Goal: Task Accomplishment & Management: Manage account settings

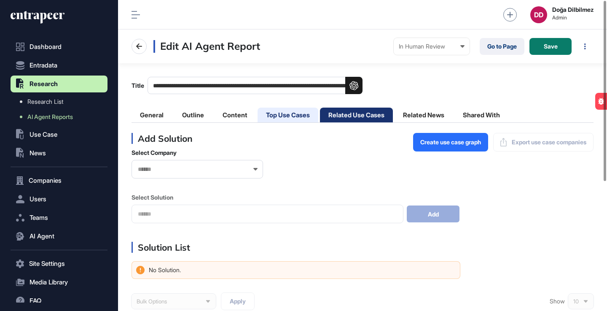
click at [283, 114] on li "Top Use Cases" at bounding box center [288, 115] width 61 height 15
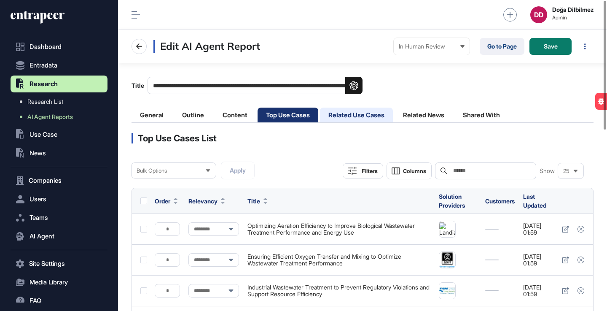
click at [356, 115] on li "Related Use Cases" at bounding box center [356, 115] width 73 height 15
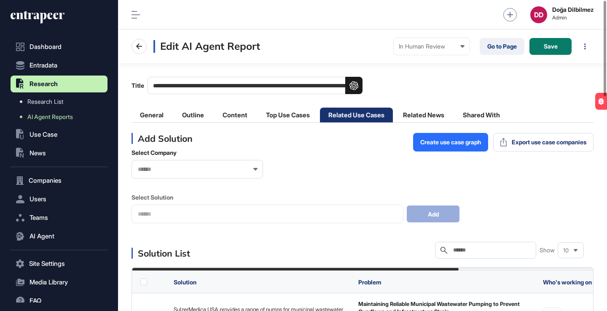
click at [473, 248] on input "text" at bounding box center [492, 250] width 78 height 7
type input "*****"
click at [295, 117] on li "Top Use Cases" at bounding box center [288, 115] width 61 height 15
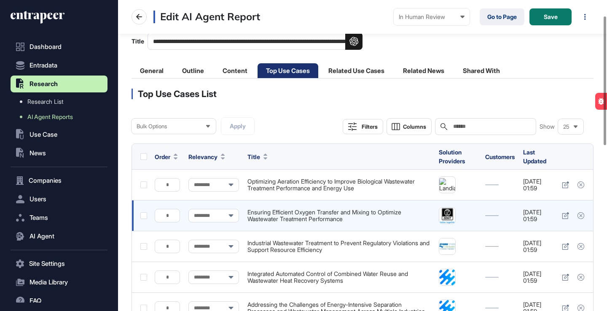
scroll to position [38, 0]
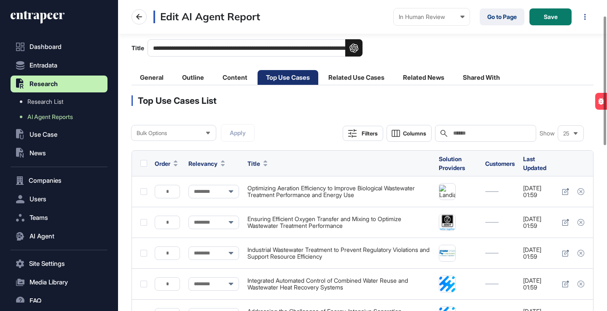
click at [468, 134] on input "text" at bounding box center [492, 133] width 78 height 7
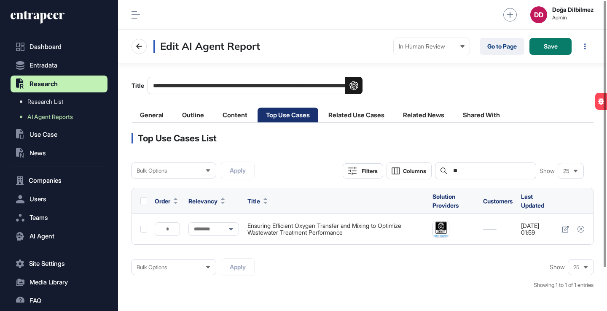
type input "*"
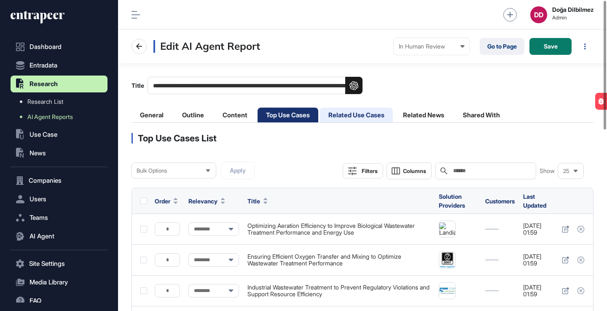
click at [361, 116] on li "Related Use Cases" at bounding box center [356, 115] width 73 height 15
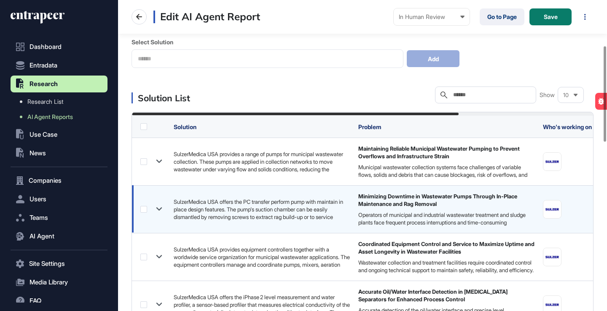
scroll to position [166, 0]
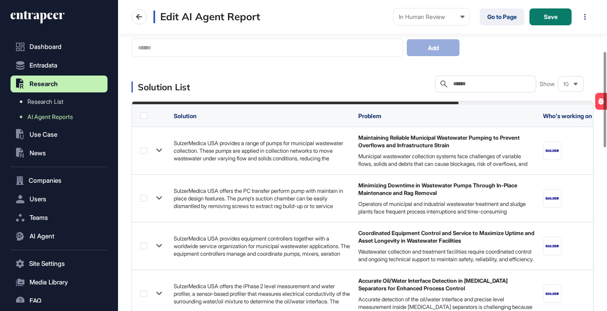
click at [460, 86] on input "text" at bounding box center [492, 84] width 78 height 7
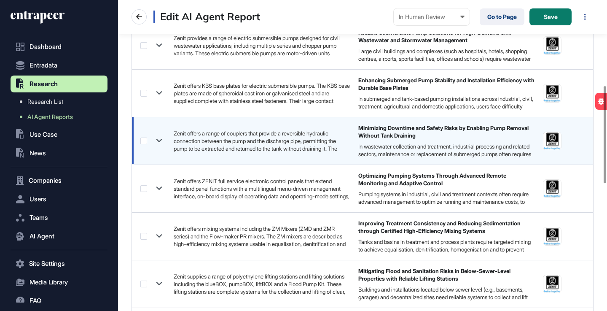
scroll to position [278, 0]
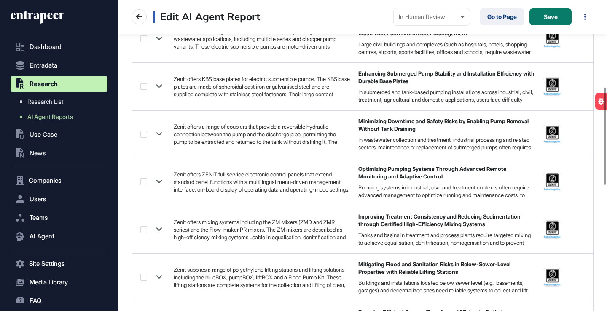
type input "*****"
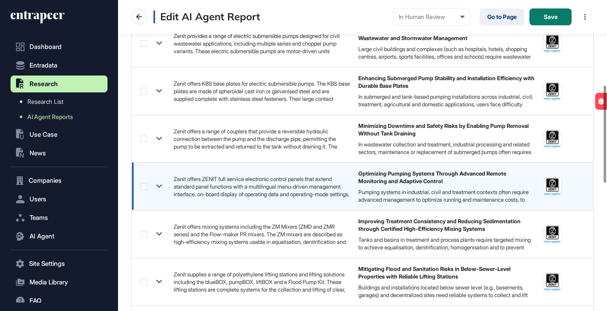
scroll to position [248, 0]
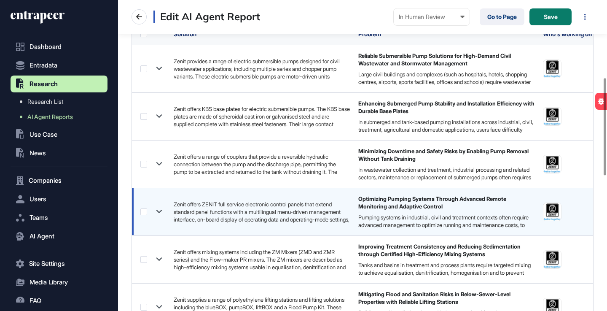
click at [162, 209] on icon at bounding box center [159, 211] width 12 height 12
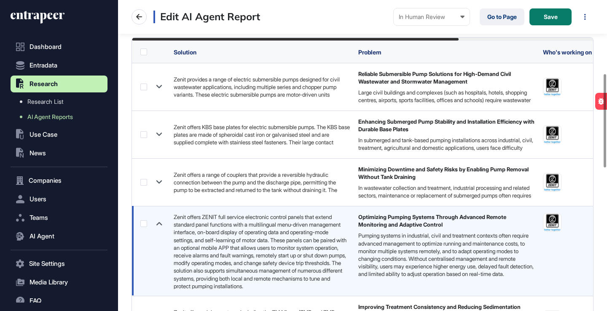
scroll to position [229, 0]
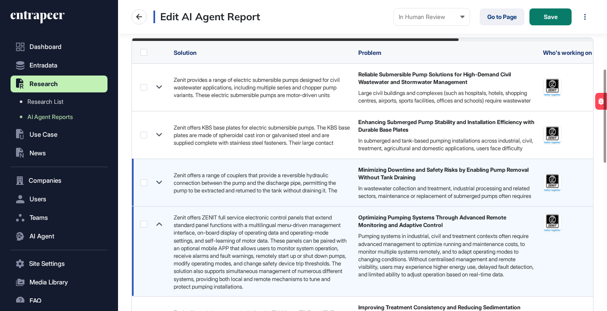
click at [160, 180] on icon at bounding box center [159, 182] width 12 height 12
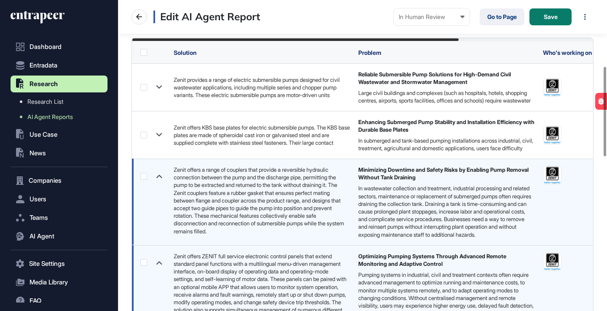
scroll to position [4, 0]
click at [145, 175] on label at bounding box center [143, 176] width 7 height 7
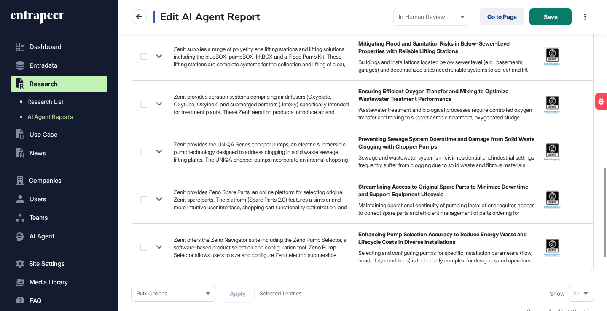
scroll to position [764, 0]
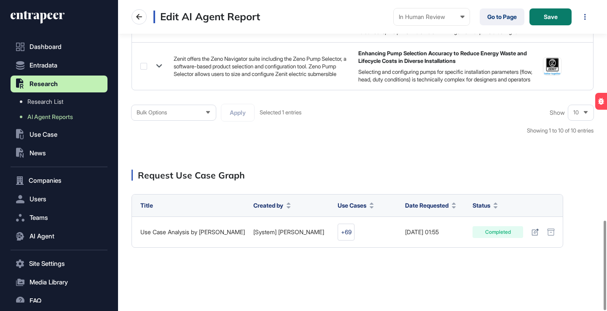
click at [208, 112] on icon at bounding box center [208, 112] width 4 height 3
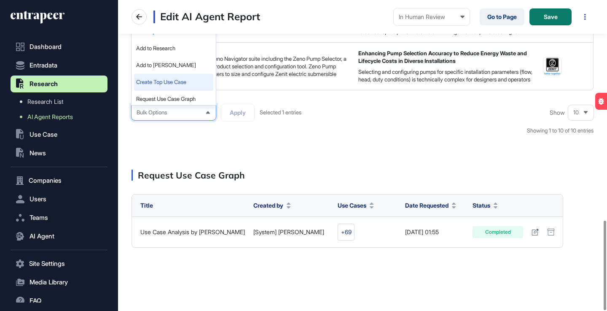
click at [194, 81] on li "Create Top Use Case" at bounding box center [173, 82] width 79 height 17
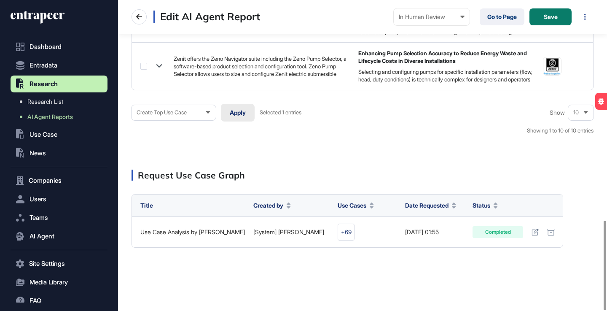
click at [245, 114] on button "Apply" at bounding box center [238, 113] width 34 height 18
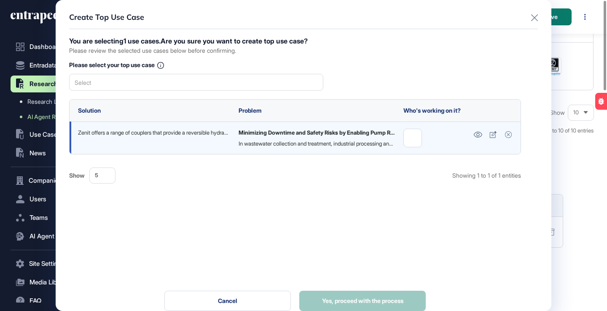
scroll to position [0, 0]
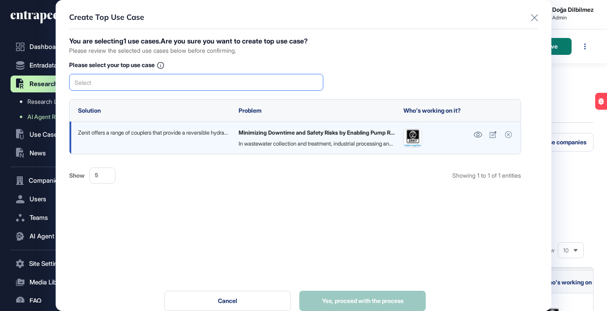
click at [241, 84] on div "Select" at bounding box center [196, 82] width 254 height 17
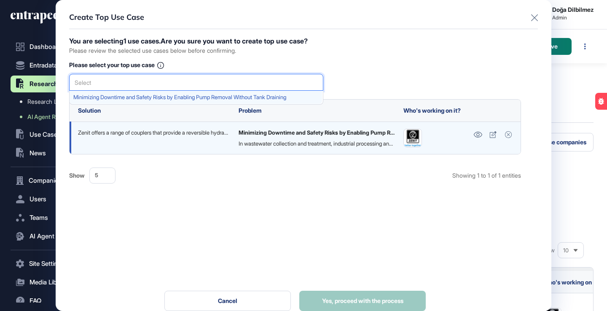
click at [224, 98] on span "Minimizing Downtime and Safety Risks by Enabling Pump Removal Without Tank Drai…" at bounding box center [195, 97] width 245 height 6
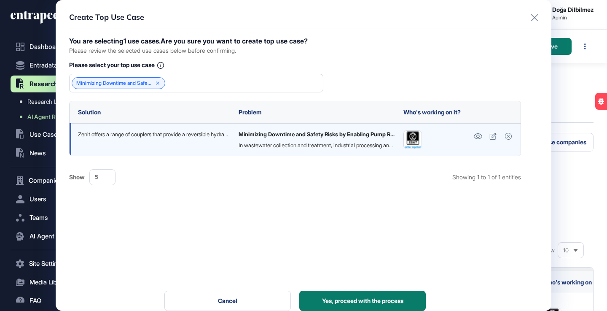
scroll to position [13, 0]
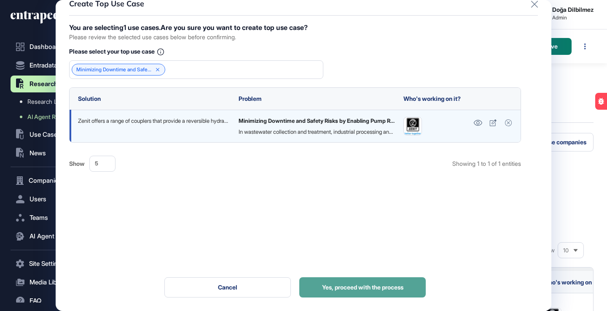
click at [345, 287] on span "Yes, proceed with the process" at bounding box center [362, 287] width 81 height 6
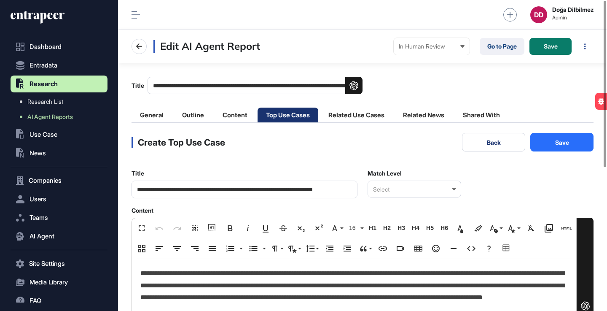
click at [454, 189] on icon at bounding box center [454, 189] width 4 height 3
click at [417, 214] on div "Relevant" at bounding box center [414, 216] width 92 height 13
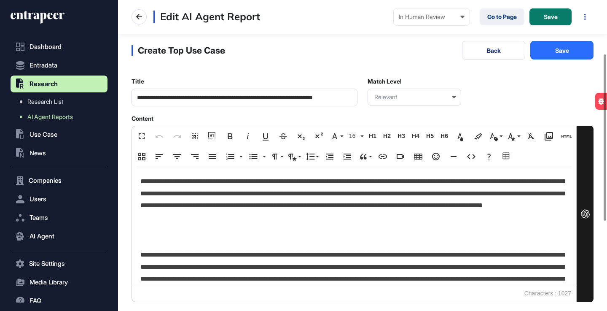
scroll to position [101, 0]
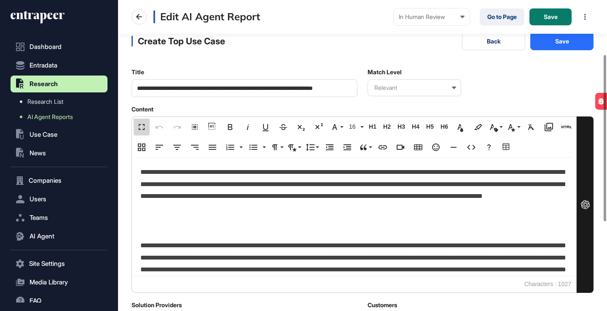
click at [142, 121] on button "Fullscreen" at bounding box center [142, 127] width 16 height 17
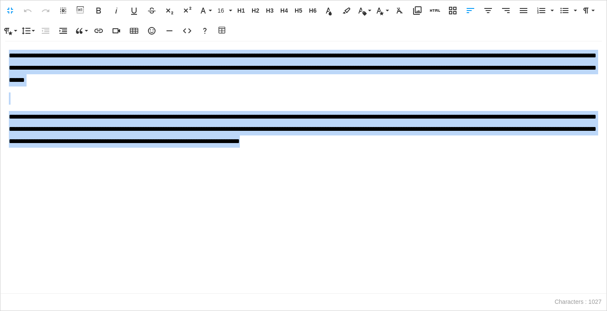
drag, startPoint x: 8, startPoint y: 57, endPoint x: 54, endPoint y: 181, distance: 132.9
click at [54, 181] on div "**********" at bounding box center [303, 167] width 606 height 252
copy div "**********"
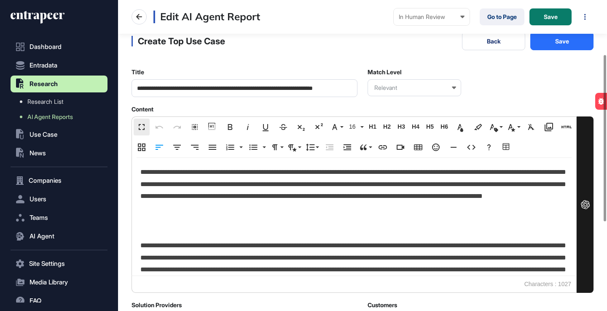
click at [128, 195] on main "**********" at bounding box center [362, 187] width 489 height 451
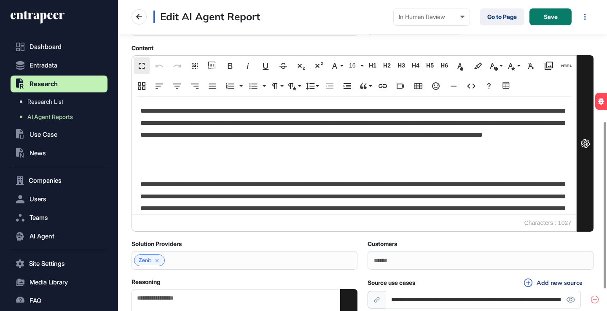
scroll to position [267, 0]
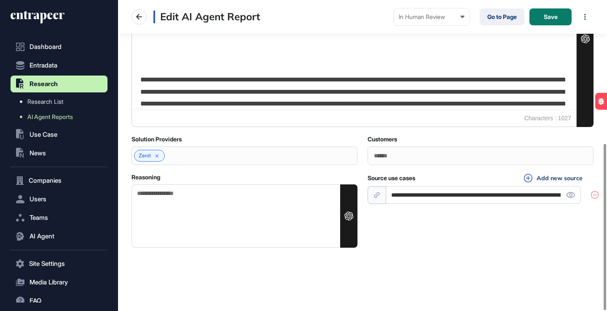
click at [269, 230] on textarea "Reasoning" at bounding box center [245, 215] width 226 height 63
paste textarea "**********"
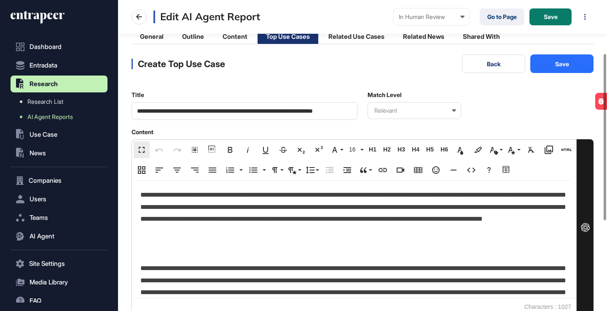
scroll to position [0, 0]
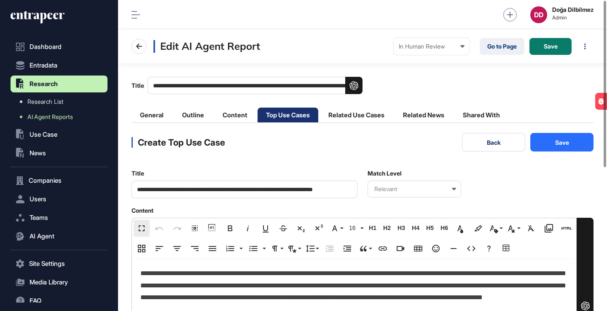
type textarea "**********"
click at [557, 143] on button "Save" at bounding box center [562, 142] width 63 height 19
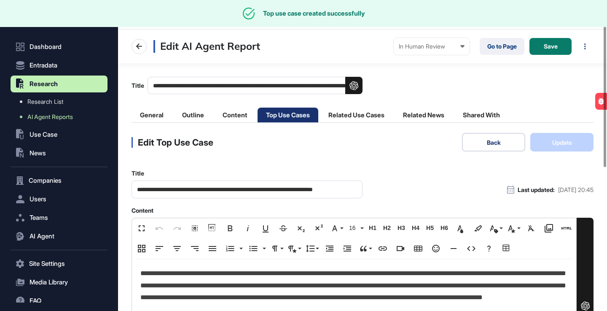
click at [491, 142] on button "Back" at bounding box center [493, 142] width 63 height 19
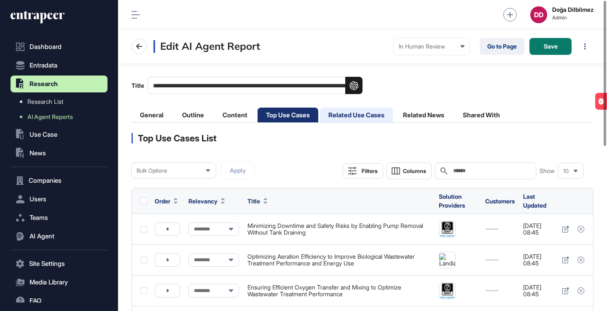
click at [344, 116] on li "Related Use Cases" at bounding box center [356, 115] width 73 height 15
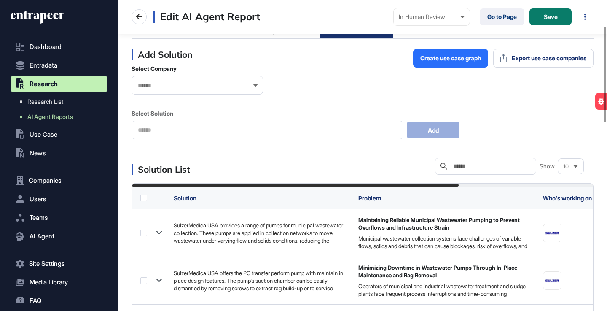
scroll to position [98, 0]
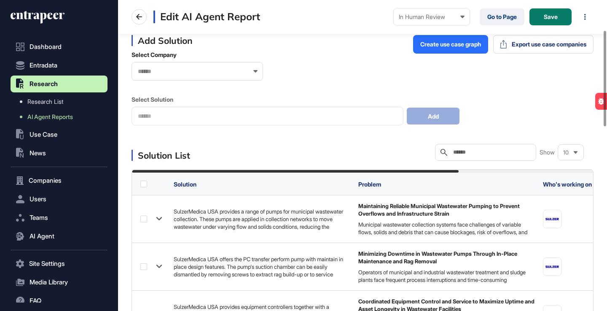
click at [481, 150] on input "text" at bounding box center [492, 152] width 78 height 7
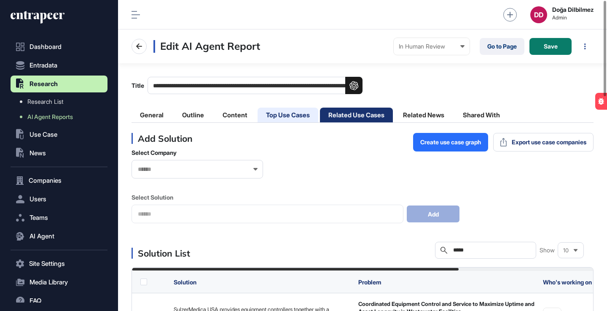
type input "*****"
click at [296, 119] on li "Top Use Cases" at bounding box center [288, 115] width 61 height 15
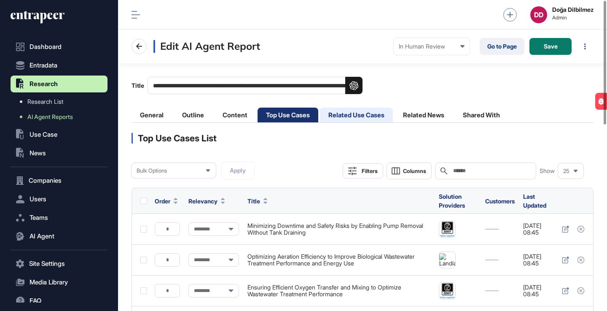
click at [339, 110] on li "Related Use Cases" at bounding box center [356, 115] width 73 height 15
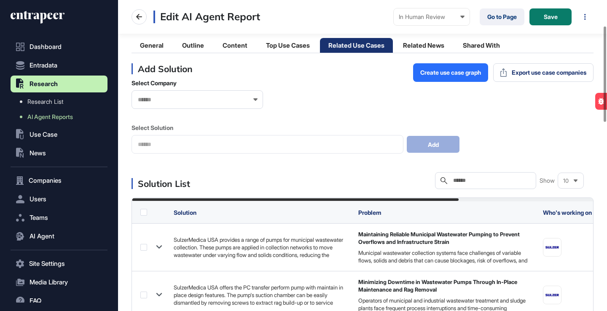
scroll to position [90, 0]
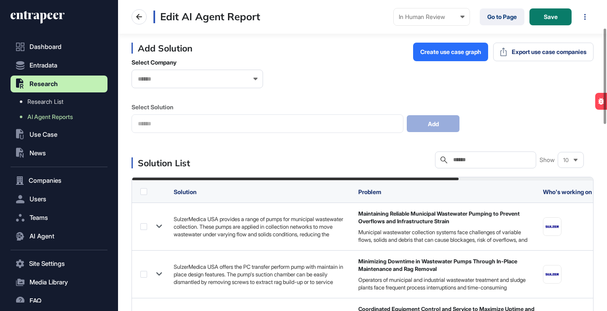
click at [472, 159] on input "text" at bounding box center [492, 159] width 78 height 7
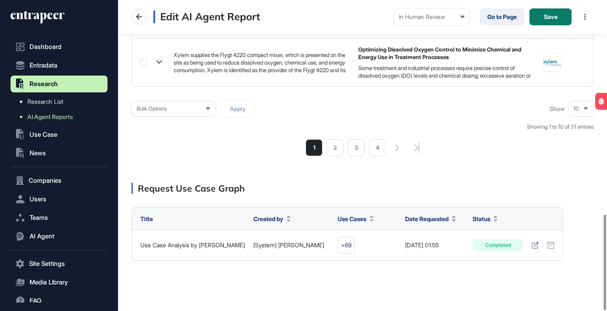
scroll to position [697, 0]
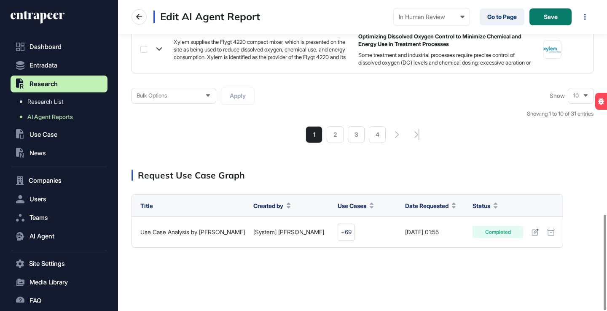
type input "*****"
click at [578, 95] on span "10" at bounding box center [576, 95] width 5 height 6
click at [580, 65] on li "50" at bounding box center [581, 65] width 20 height 17
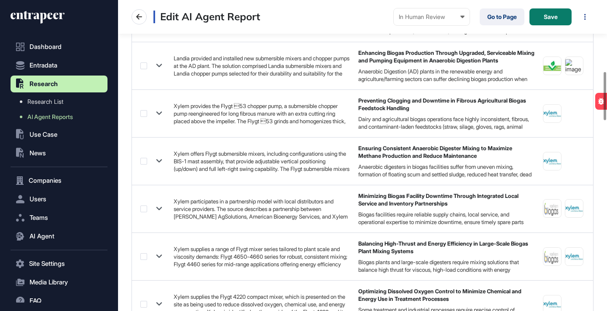
scroll to position [467, 0]
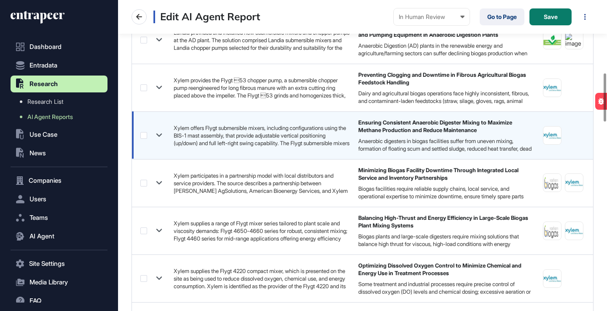
click at [159, 132] on icon at bounding box center [159, 135] width 12 height 12
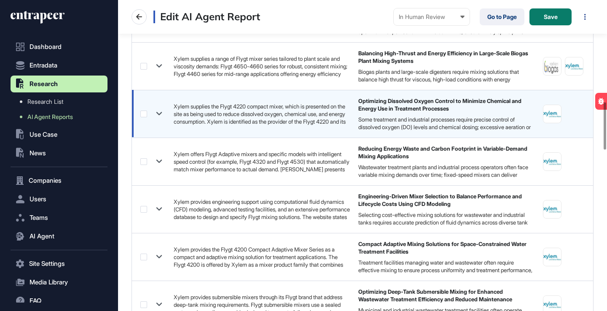
scroll to position [676, 0]
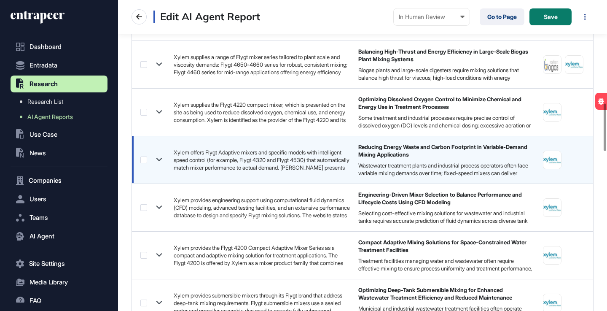
click at [160, 158] on icon at bounding box center [159, 160] width 12 height 12
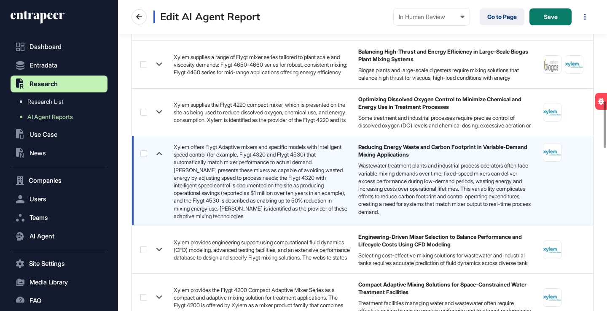
click at [141, 154] on label at bounding box center [143, 153] width 7 height 7
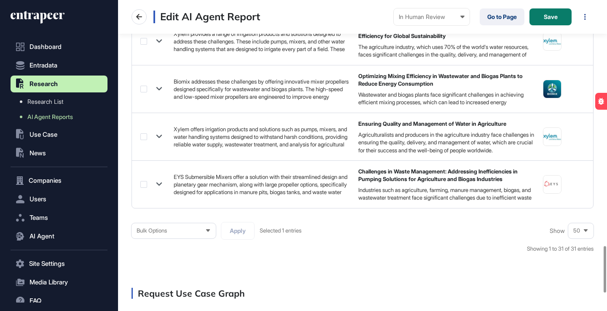
scroll to position [1765, 0]
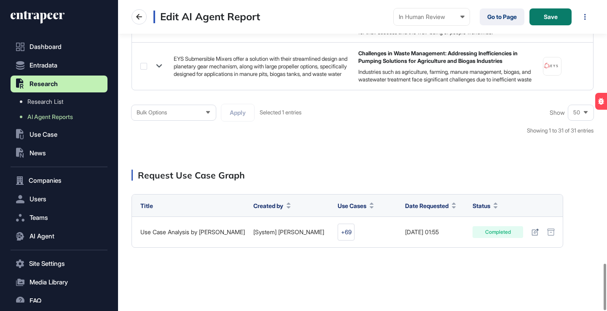
click at [208, 109] on div "Bulk Options" at bounding box center [174, 112] width 84 height 16
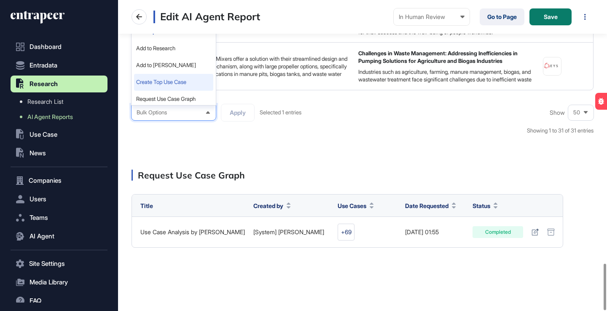
click at [191, 83] on li "Create Top Use Case" at bounding box center [173, 82] width 79 height 17
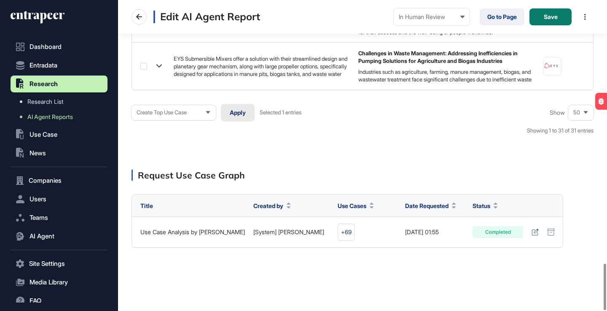
click at [232, 114] on button "Apply" at bounding box center [238, 113] width 34 height 18
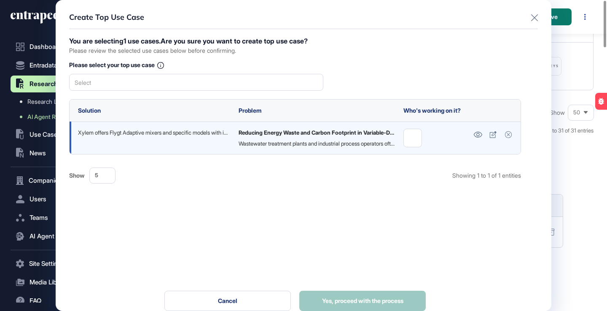
scroll to position [0, 0]
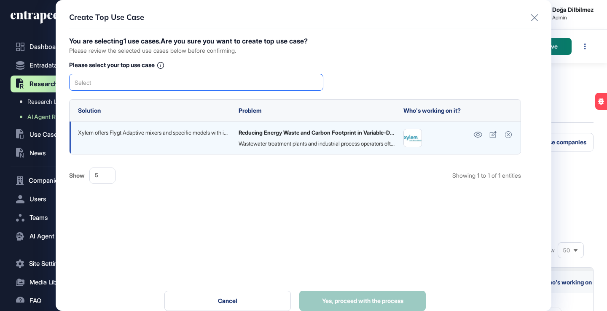
click at [213, 84] on div "Select" at bounding box center [196, 82] width 254 height 17
click at [199, 96] on span "Reducing Energy Waste and Carbon Footprint in Variable-Demand Mixing Applicatio…" at bounding box center [195, 97] width 245 height 6
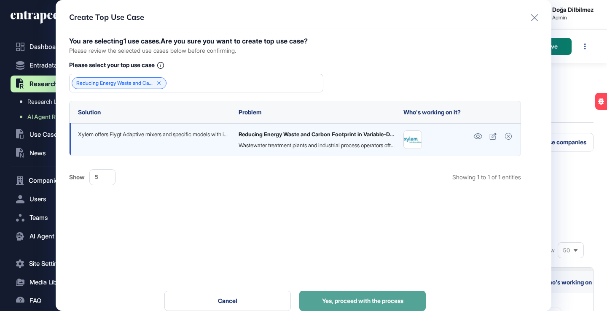
click at [348, 299] on span "Yes, proceed with the process" at bounding box center [362, 301] width 81 height 6
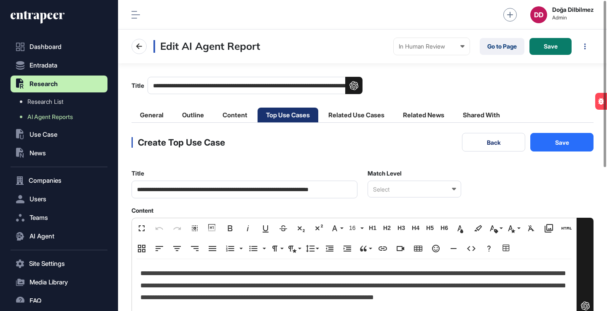
click at [452, 186] on div at bounding box center [454, 188] width 4 height 17
click at [411, 211] on div "Relevant" at bounding box center [414, 216] width 92 height 13
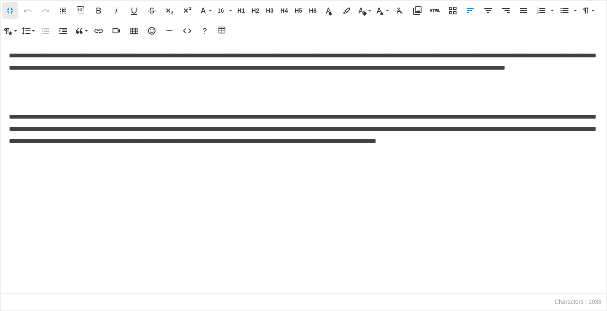
scroll to position [0, 4]
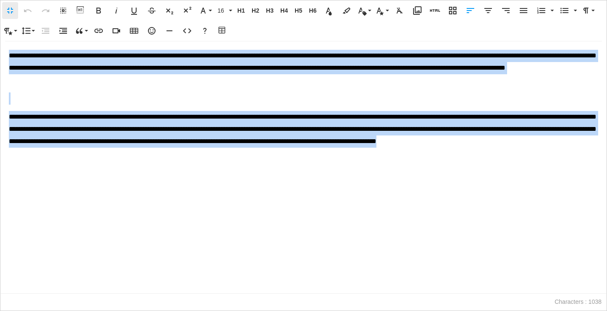
drag, startPoint x: 10, startPoint y: 57, endPoint x: 190, endPoint y: 164, distance: 209.5
click at [191, 164] on div "**********" at bounding box center [303, 167] width 606 height 252
copy div "**********"
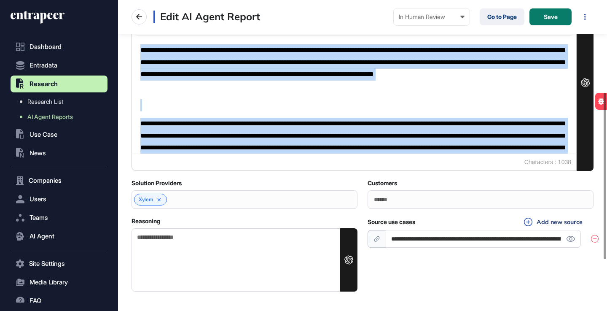
scroll to position [267, 0]
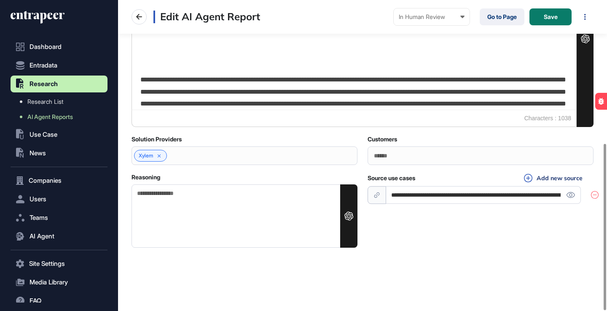
click at [210, 208] on textarea "Reasoning" at bounding box center [245, 215] width 226 height 63
click at [257, 215] on textarea "Reasoning" at bounding box center [245, 215] width 226 height 63
paste textarea "**********"
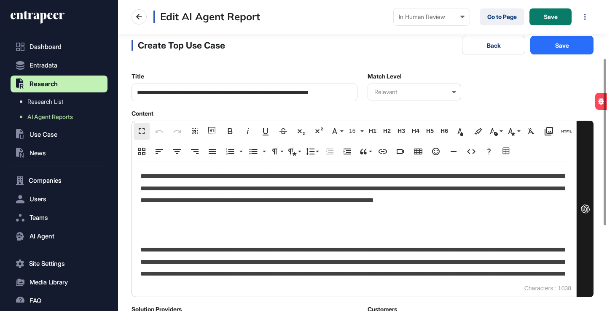
scroll to position [70, 0]
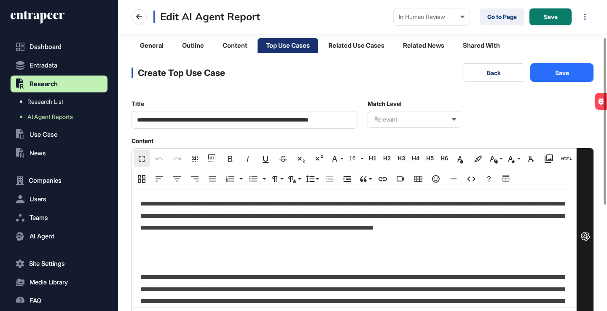
type textarea "**********"
click at [563, 73] on button "Save" at bounding box center [562, 72] width 63 height 19
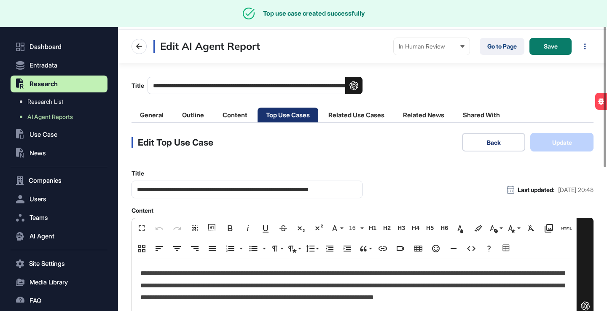
click at [493, 138] on button "Back" at bounding box center [493, 142] width 63 height 19
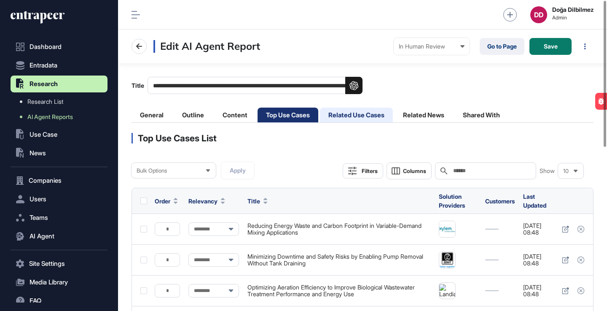
click at [376, 119] on li "Related Use Cases" at bounding box center [356, 115] width 73 height 15
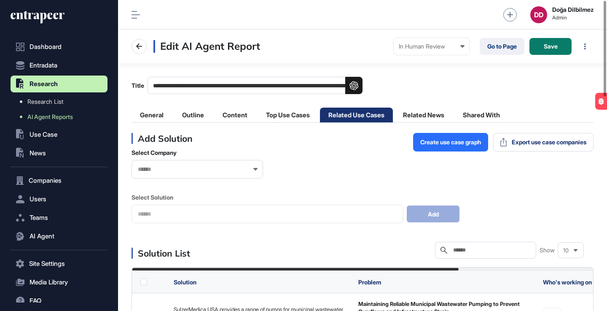
click at [490, 250] on input "text" at bounding box center [492, 250] width 78 height 7
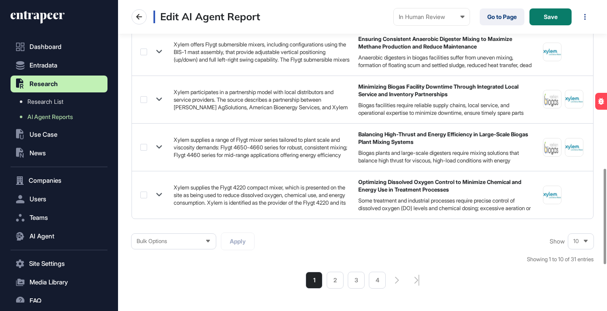
scroll to position [559, 0]
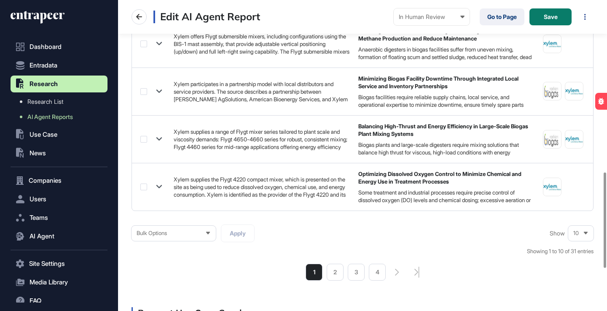
type input "*****"
click at [589, 237] on div "10" at bounding box center [580, 233] width 25 height 16
click at [582, 197] on li "50" at bounding box center [581, 202] width 20 height 17
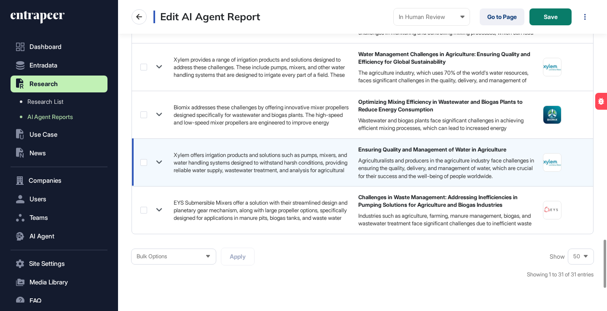
scroll to position [1530, 0]
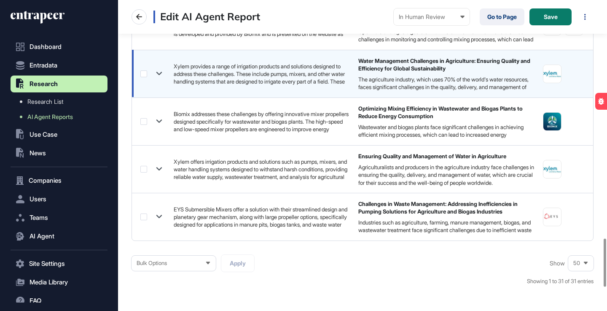
click at [161, 72] on icon at bounding box center [159, 73] width 12 height 12
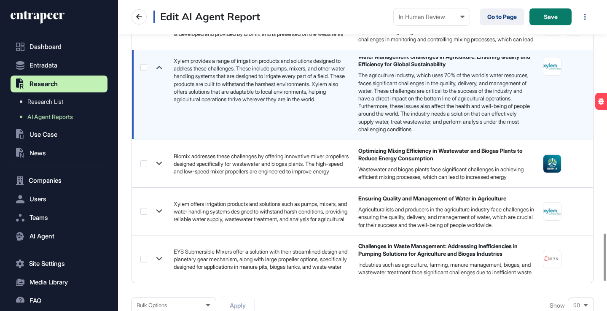
scroll to position [12, 0]
click at [145, 67] on label at bounding box center [143, 67] width 7 height 7
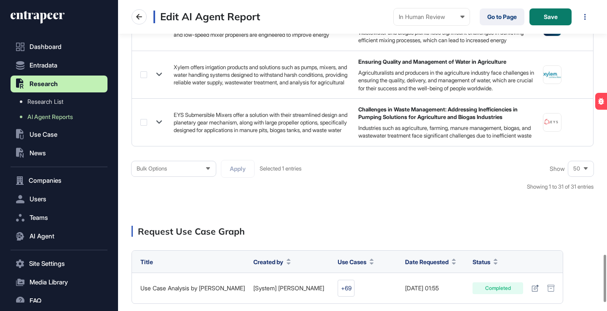
scroll to position [1670, 0]
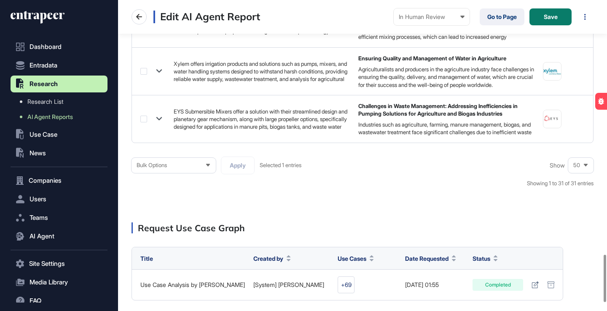
click at [211, 169] on div "Bulk Options" at bounding box center [174, 165] width 84 height 16
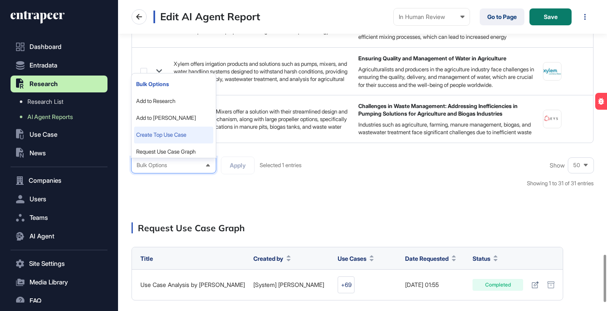
click at [202, 140] on li "Create Top Use Case" at bounding box center [173, 135] width 79 height 17
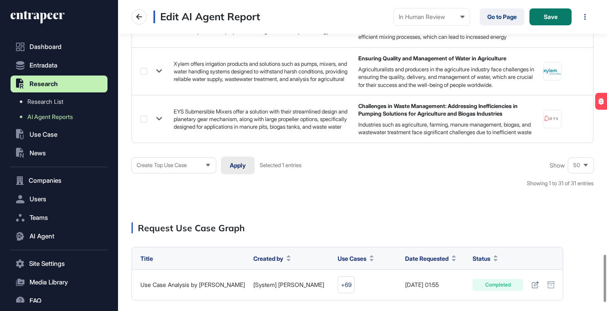
click at [236, 165] on button "Apply" at bounding box center [238, 165] width 34 height 18
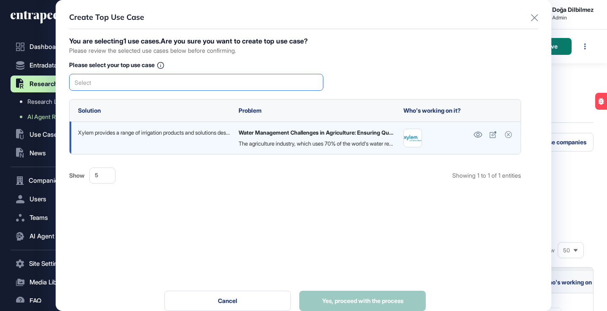
click at [238, 82] on div "Select" at bounding box center [196, 82] width 254 height 17
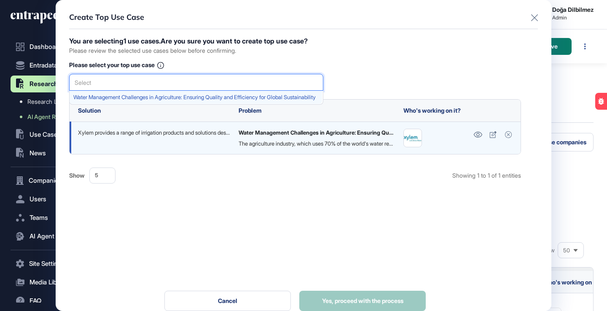
click at [207, 100] on span "Water Management Challenges in Agriculture: Ensuring Quality and Efficiency for…" at bounding box center [195, 97] width 245 height 6
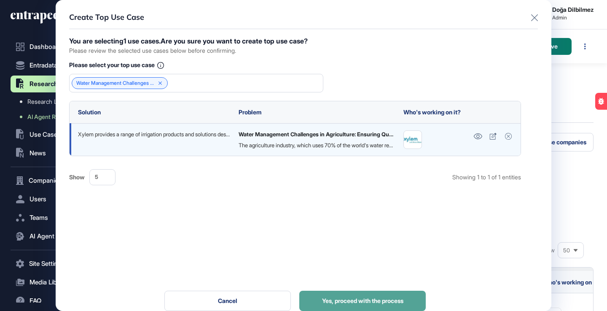
click at [351, 293] on button "Yes, proceed with the process" at bounding box center [362, 301] width 127 height 20
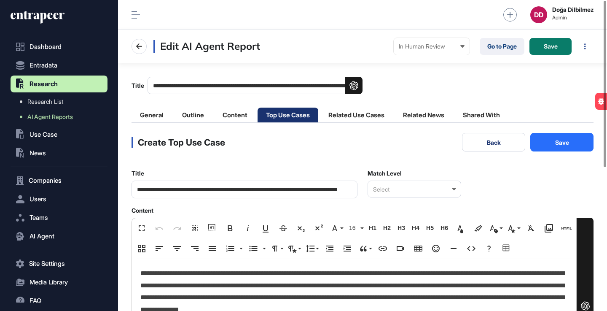
click at [456, 188] on icon at bounding box center [454, 189] width 4 height 3
click at [403, 216] on div "Relevant" at bounding box center [414, 216] width 92 height 13
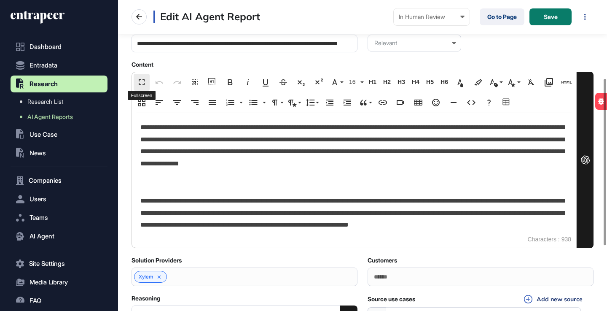
scroll to position [0, 4]
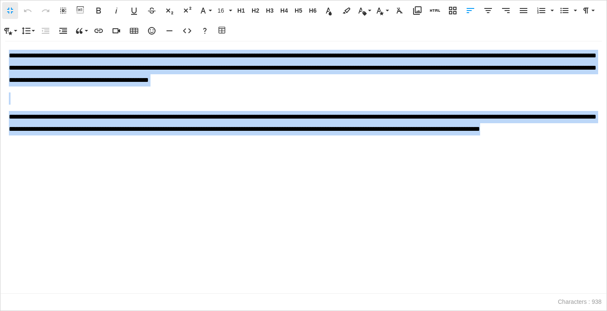
drag, startPoint x: 10, startPoint y: 55, endPoint x: 160, endPoint y: 138, distance: 171.8
click at [160, 138] on div "**********" at bounding box center [303, 167] width 606 height 252
copy div "**********"
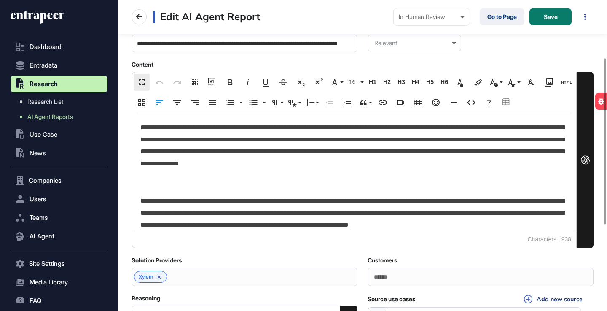
click at [127, 218] on main "**********" at bounding box center [362, 142] width 489 height 451
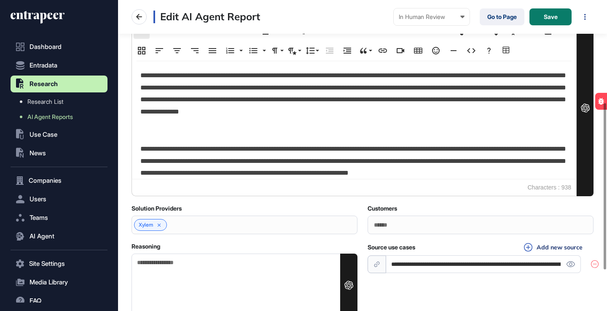
scroll to position [267, 0]
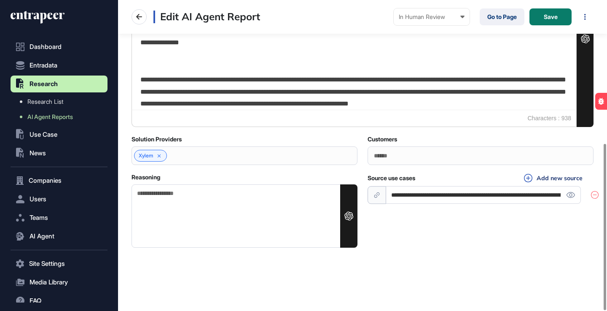
click at [214, 215] on textarea "Reasoning" at bounding box center [245, 215] width 226 height 63
paste textarea "**********"
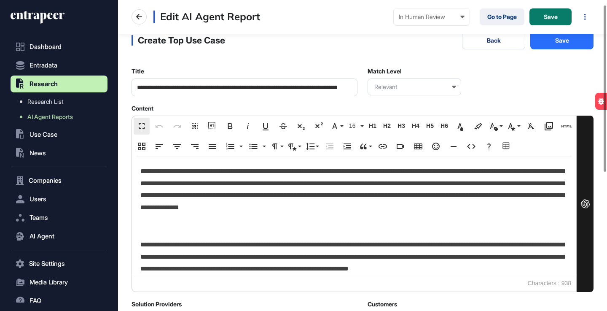
scroll to position [0, 0]
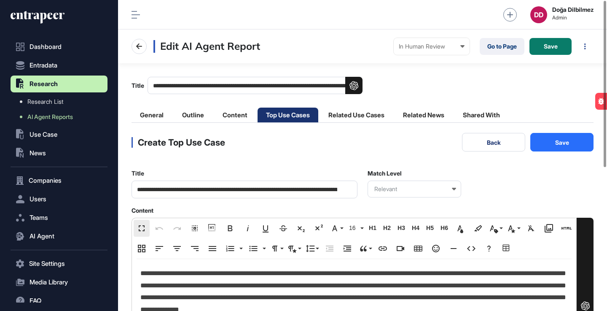
type textarea "**********"
click at [555, 145] on button "Save" at bounding box center [562, 142] width 63 height 19
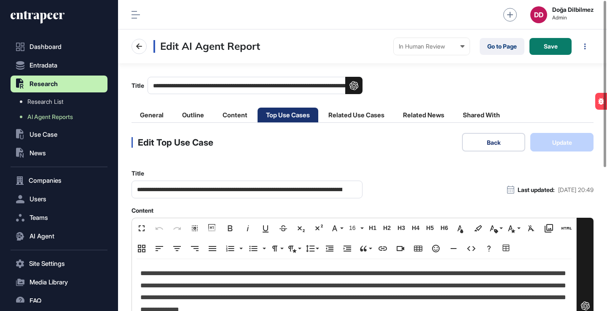
click at [487, 145] on button "Back" at bounding box center [493, 142] width 63 height 19
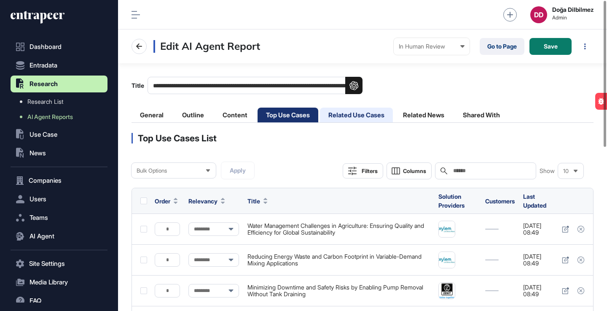
click at [376, 114] on li "Related Use Cases" at bounding box center [356, 115] width 73 height 15
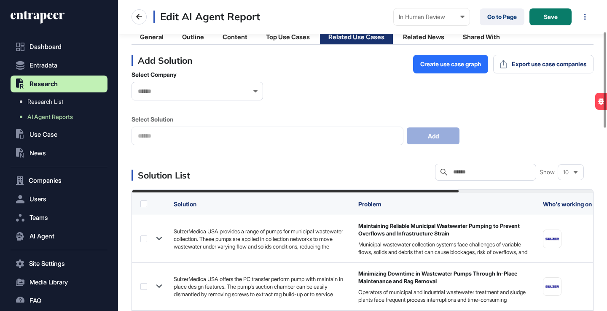
scroll to position [70, 0]
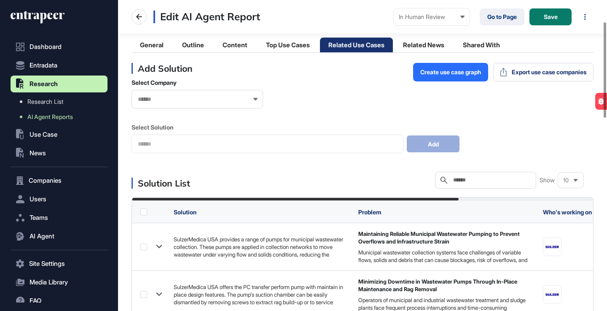
click at [476, 175] on div "Search" at bounding box center [485, 180] width 101 height 17
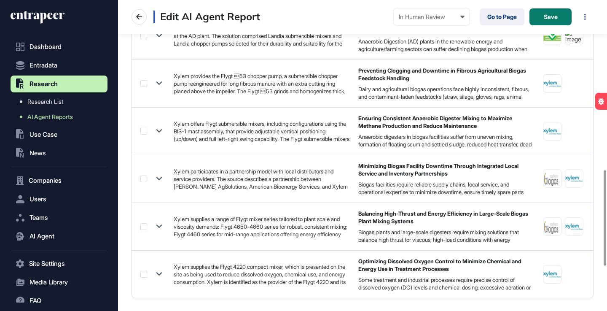
scroll to position [603, 0]
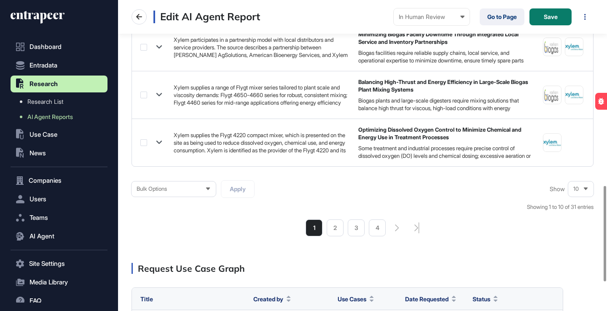
type input "*****"
click at [587, 191] on icon at bounding box center [585, 188] width 5 height 5
click at [582, 156] on li "50" at bounding box center [581, 158] width 20 height 17
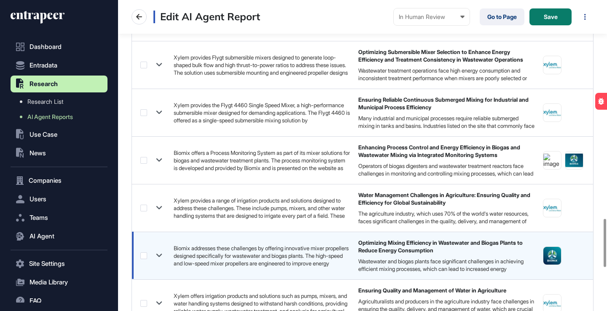
scroll to position [1415, 0]
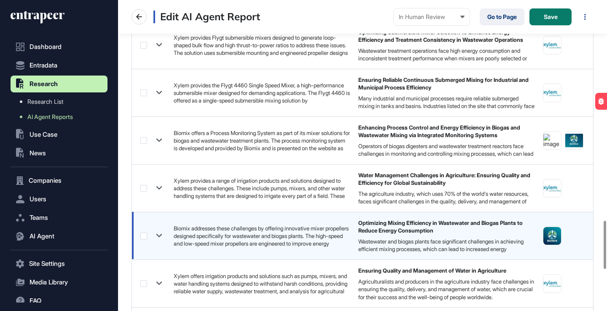
click at [162, 237] on icon at bounding box center [159, 235] width 12 height 12
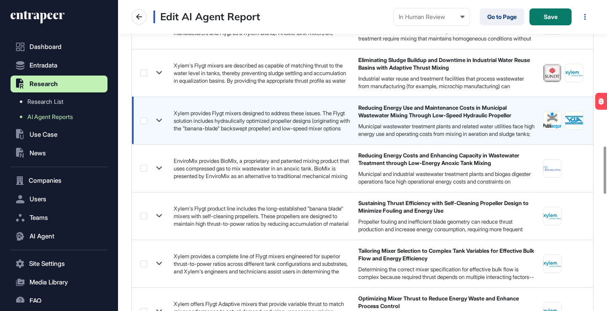
scroll to position [937, 0]
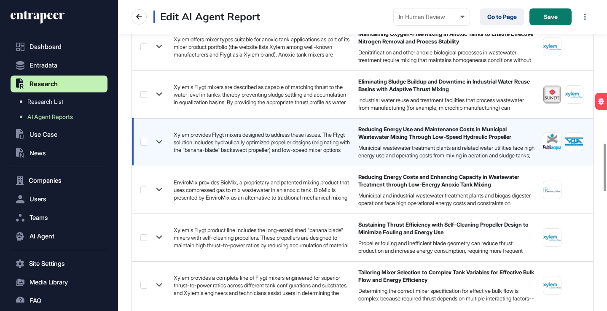
click at [160, 143] on icon at bounding box center [159, 141] width 6 height 3
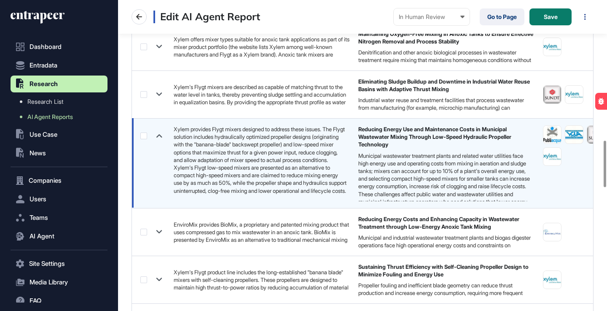
click at [143, 136] on label at bounding box center [143, 135] width 7 height 7
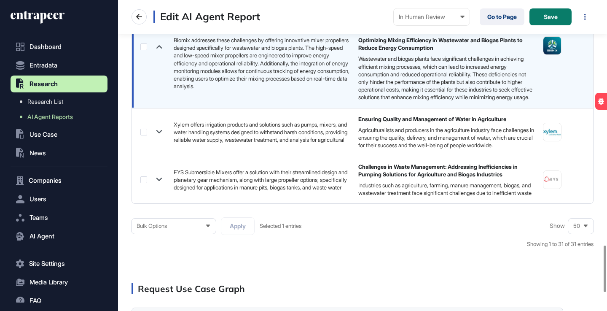
scroll to position [1698, 0]
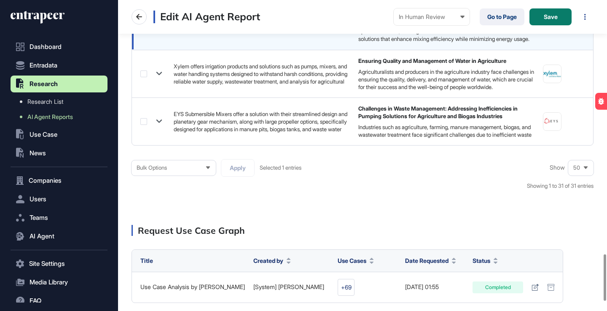
click at [210, 170] on icon at bounding box center [207, 167] width 5 height 5
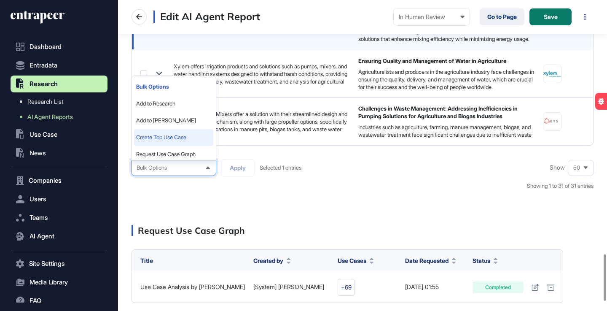
click at [182, 144] on li "Create Top Use Case" at bounding box center [173, 137] width 79 height 17
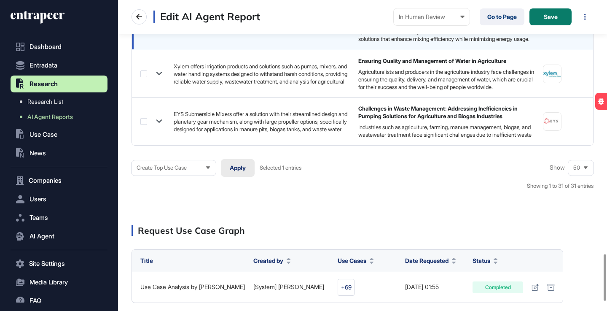
click at [237, 170] on button "Apply" at bounding box center [238, 168] width 34 height 18
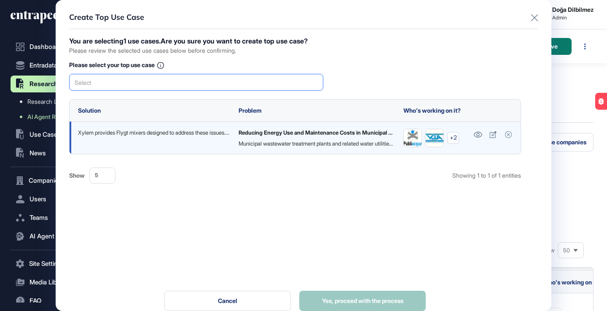
click at [211, 81] on div "Select" at bounding box center [196, 82] width 254 height 17
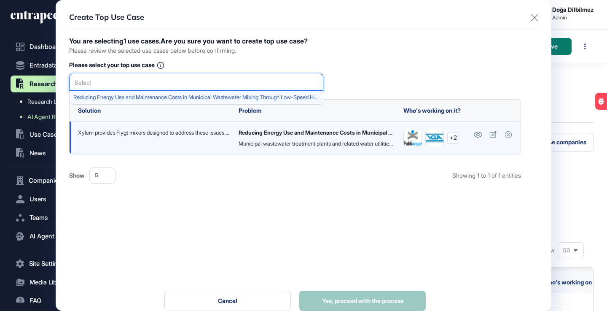
click at [201, 96] on span "Reducing Energy Use and Maintenance Costs in Municipal Wastewater Mixing Throug…" at bounding box center [195, 97] width 245 height 6
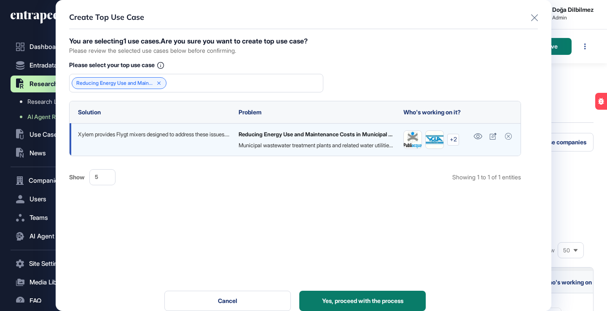
scroll to position [13, 0]
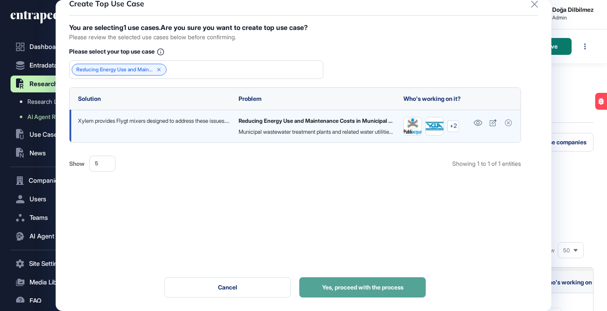
click at [378, 291] on button "Yes, proceed with the process" at bounding box center [362, 287] width 127 height 20
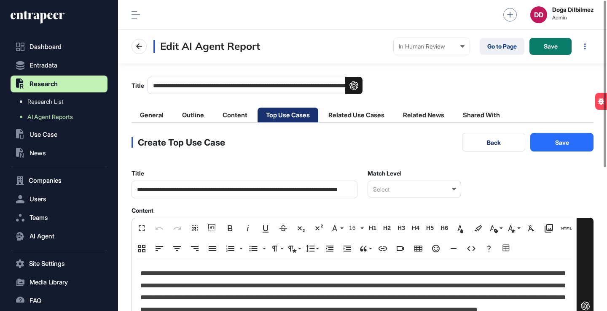
click at [400, 189] on div "Select" at bounding box center [415, 188] width 94 height 17
click at [414, 215] on div "Relevant" at bounding box center [414, 216] width 92 height 13
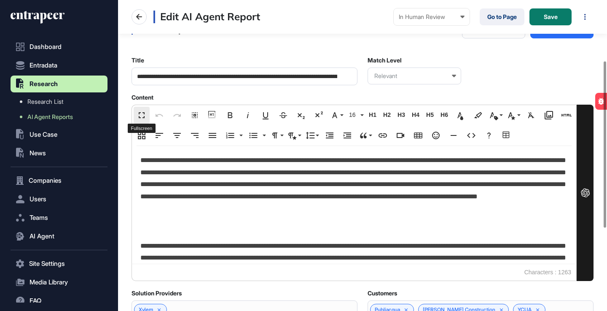
scroll to position [0, 4]
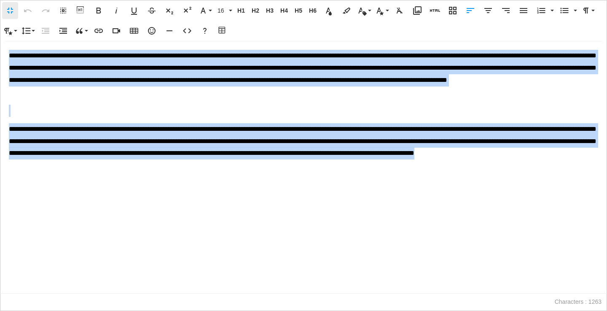
drag, startPoint x: 8, startPoint y: 54, endPoint x: 261, endPoint y: 161, distance: 273.8
click at [261, 161] on div "**********" at bounding box center [303, 167] width 606 height 252
copy div "**********"
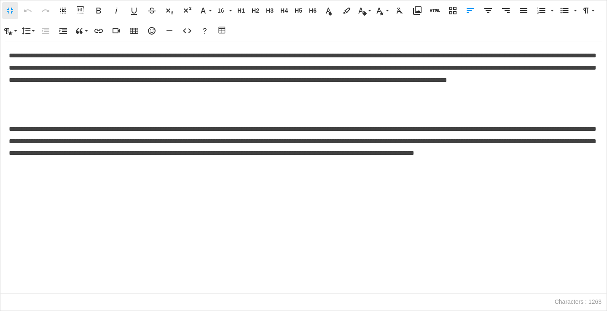
click at [272, 107] on p at bounding box center [304, 111] width 590 height 12
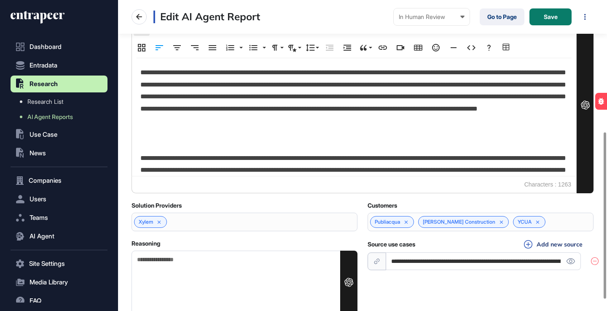
scroll to position [267, 0]
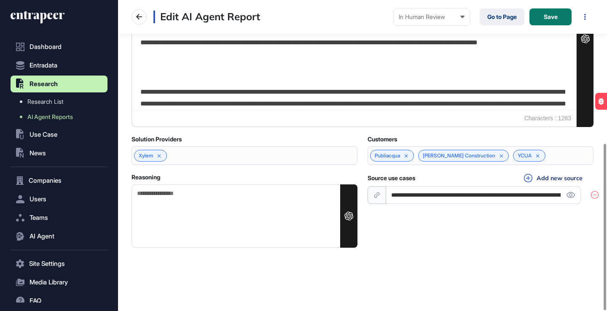
click at [203, 205] on textarea "Reasoning" at bounding box center [245, 215] width 226 height 63
paste textarea "**********"
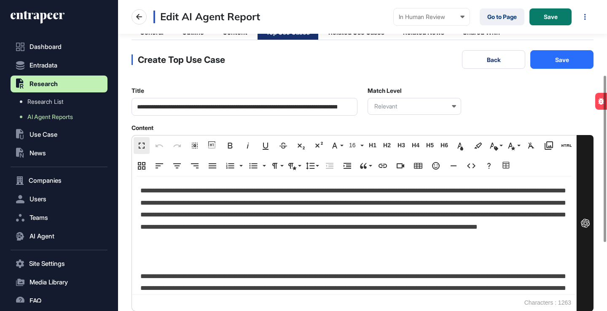
scroll to position [0, 0]
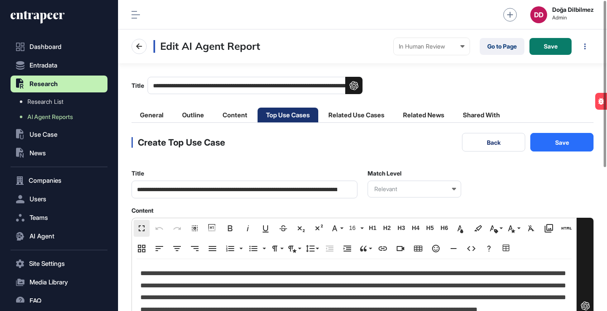
type textarea "**********"
click at [553, 143] on button "Save" at bounding box center [562, 142] width 63 height 19
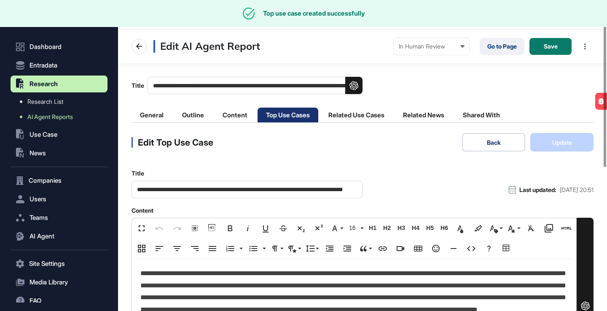
click at [512, 142] on button "Back" at bounding box center [493, 142] width 63 height 19
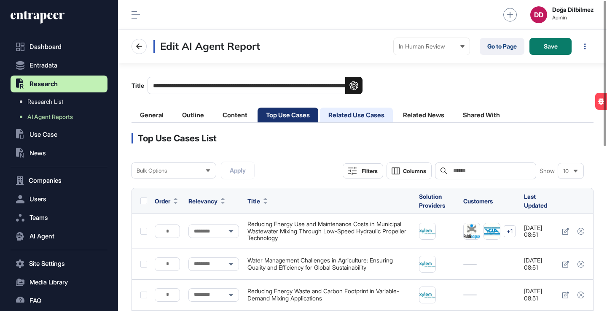
click at [368, 113] on li "Related Use Cases" at bounding box center [356, 115] width 73 height 15
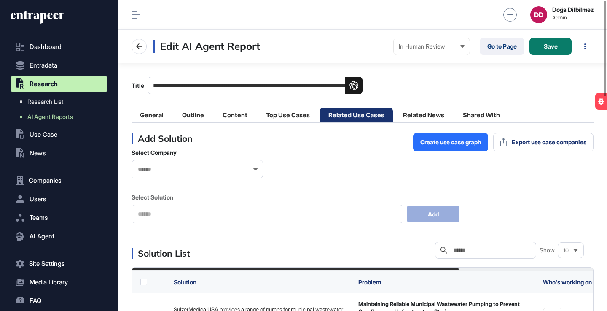
click at [476, 254] on div "Search" at bounding box center [485, 250] width 101 height 17
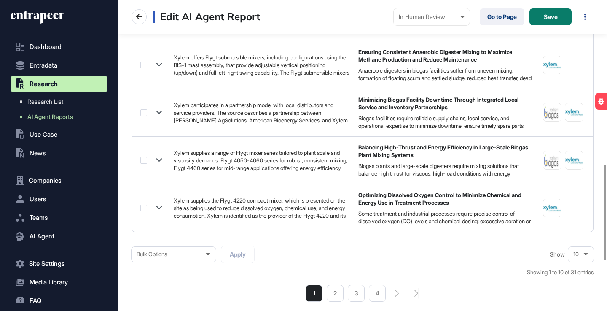
scroll to position [539, 0]
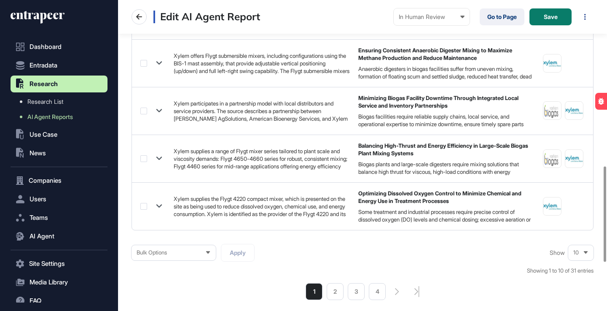
type input "*****"
click at [589, 255] on div "10" at bounding box center [580, 252] width 25 height 16
click at [583, 224] on li "50" at bounding box center [581, 222] width 20 height 17
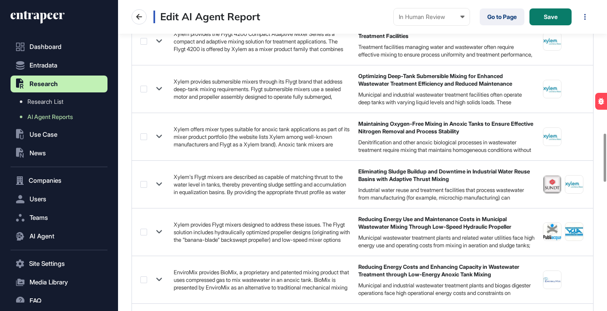
scroll to position [854, 0]
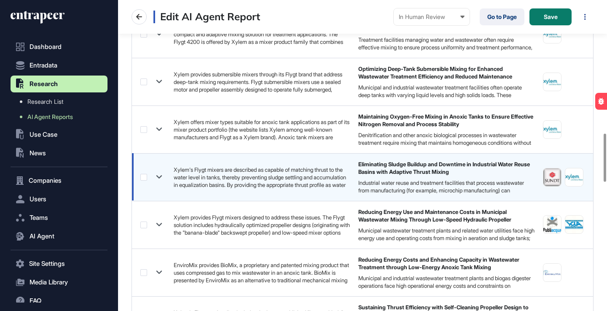
click at [160, 176] on icon at bounding box center [159, 176] width 6 height 3
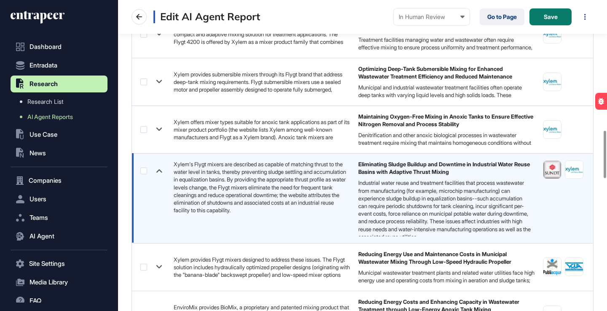
click at [145, 170] on label at bounding box center [143, 170] width 7 height 7
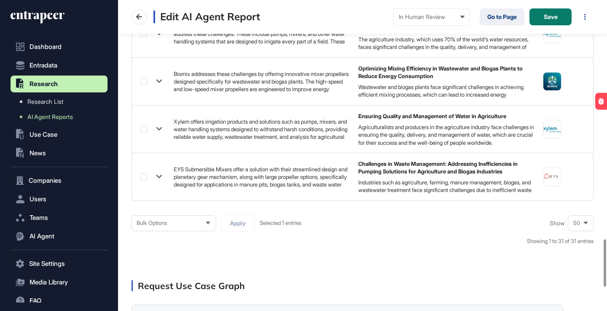
scroll to position [1723, 0]
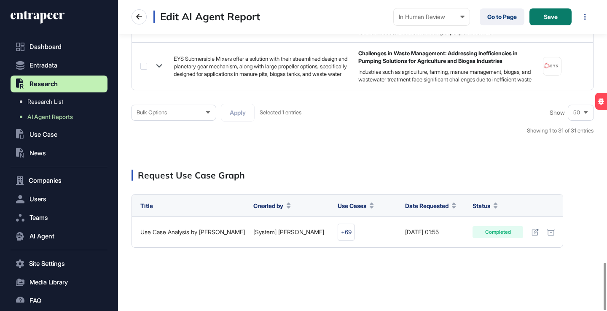
click at [205, 110] on div "Bulk Options" at bounding box center [174, 112] width 84 height 16
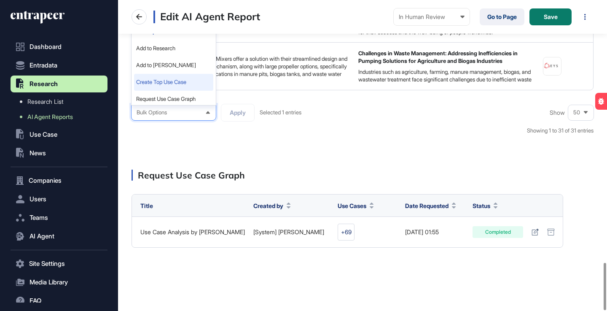
click at [169, 78] on li "Create Top Use Case" at bounding box center [173, 82] width 79 height 17
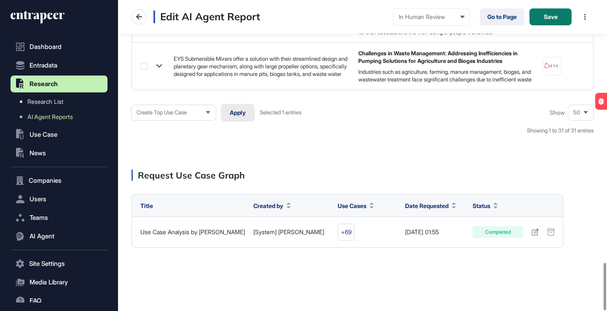
click at [239, 111] on button "Apply" at bounding box center [238, 113] width 34 height 18
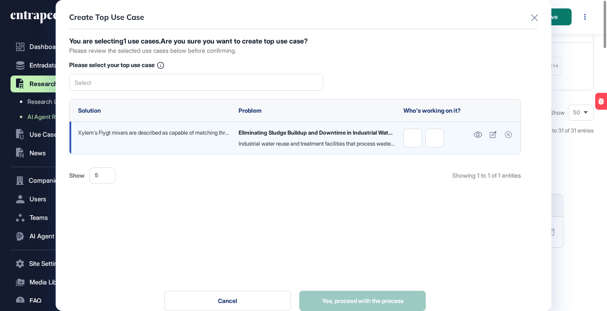
scroll to position [0, 0]
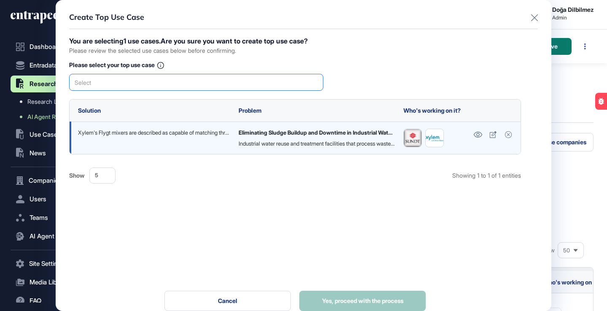
click at [235, 84] on div "Select" at bounding box center [196, 82] width 254 height 17
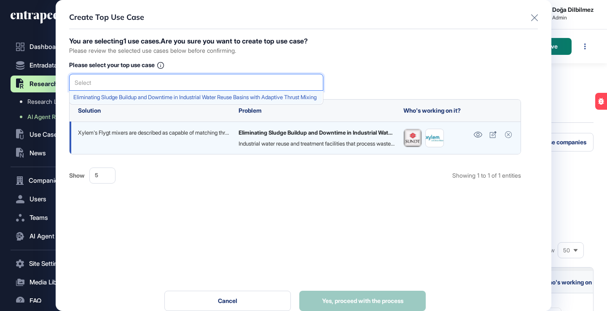
click at [214, 97] on span "Eliminating Sludge Buildup and Downtime in Industrial Water Reuse Basins with A…" at bounding box center [195, 97] width 245 height 6
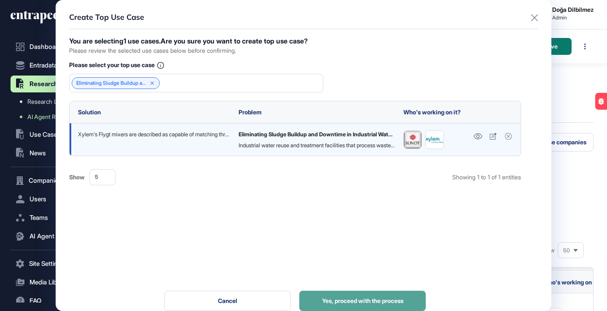
click at [339, 296] on button "Yes, proceed with the process" at bounding box center [362, 301] width 127 height 20
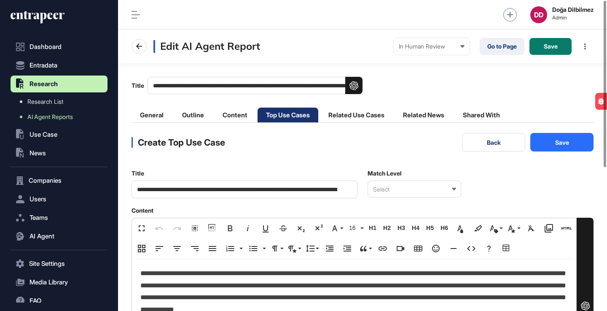
click at [420, 187] on div "Select" at bounding box center [415, 188] width 94 height 17
click at [398, 215] on div "Relevant" at bounding box center [414, 216] width 92 height 13
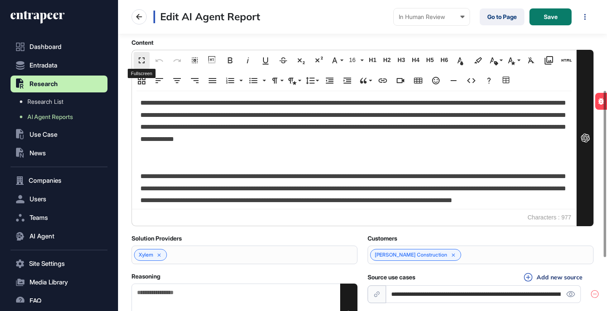
scroll to position [0, 4]
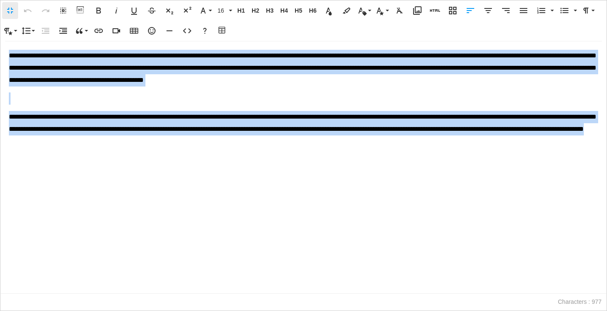
drag, startPoint x: 9, startPoint y: 54, endPoint x: 293, endPoint y: 139, distance: 296.2
click at [293, 139] on div "**********" at bounding box center [303, 167] width 606 height 252
copy div "**********"
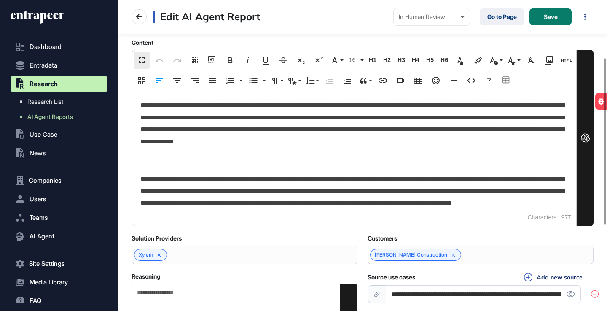
click at [128, 155] on main "**********" at bounding box center [362, 120] width 489 height 451
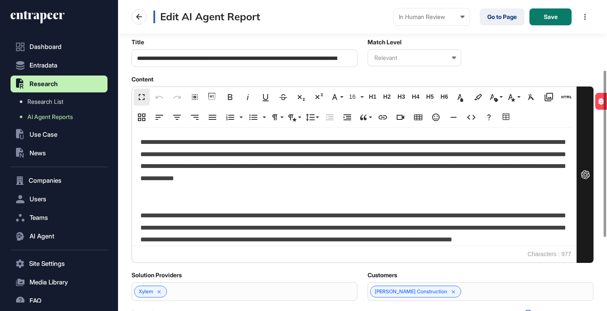
scroll to position [132, 0]
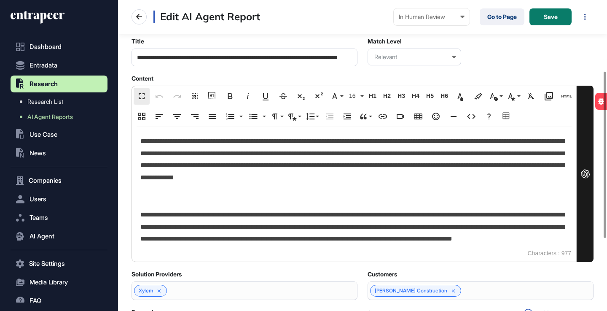
click at [126, 177] on main "**********" at bounding box center [362, 156] width 489 height 451
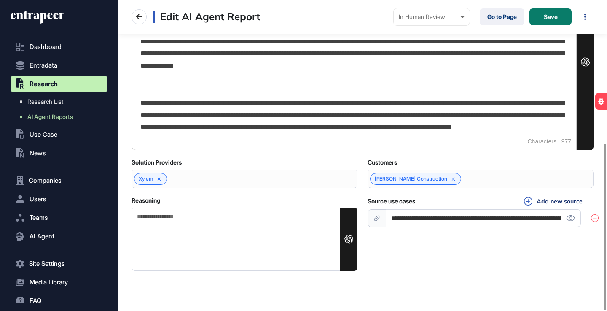
scroll to position [267, 0]
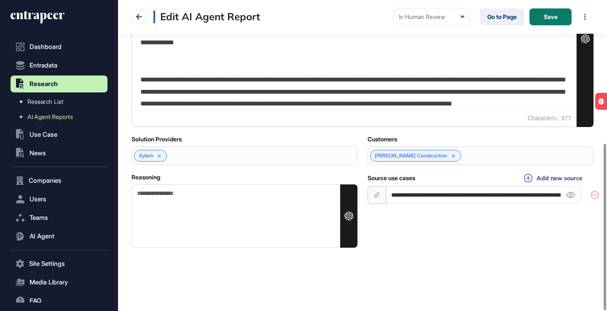
click at [232, 200] on textarea "Reasoning" at bounding box center [245, 215] width 226 height 63
paste textarea "**********"
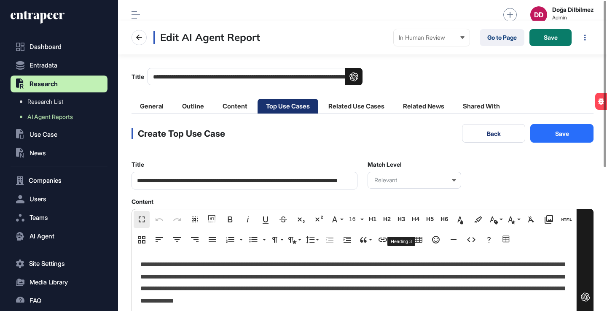
scroll to position [0, 0]
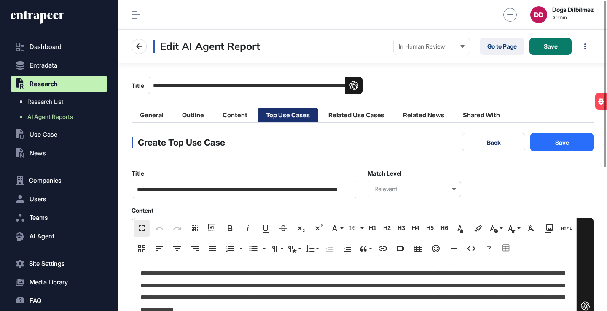
type textarea "**********"
click at [560, 143] on button "Save" at bounding box center [562, 142] width 63 height 19
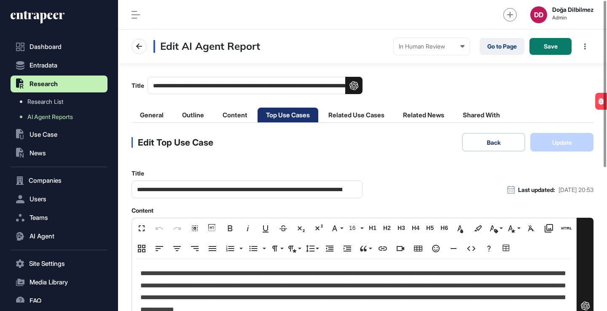
click at [490, 145] on button "Back" at bounding box center [493, 142] width 63 height 19
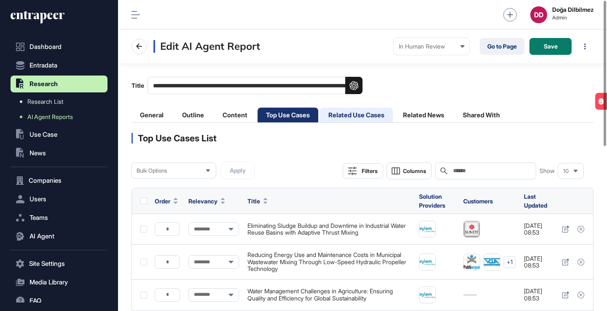
click at [370, 115] on li "Related Use Cases" at bounding box center [356, 115] width 73 height 15
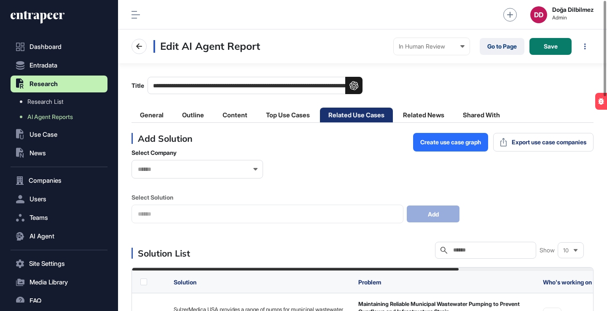
click at [487, 249] on input "text" at bounding box center [492, 250] width 78 height 7
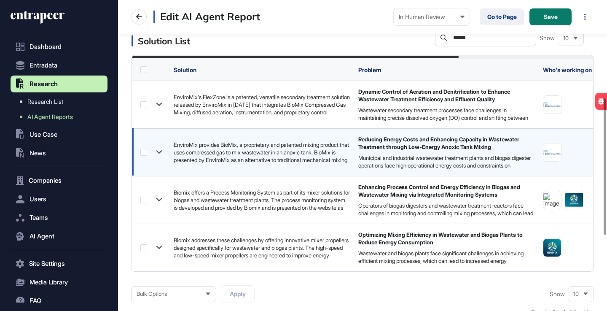
scroll to position [242, 0]
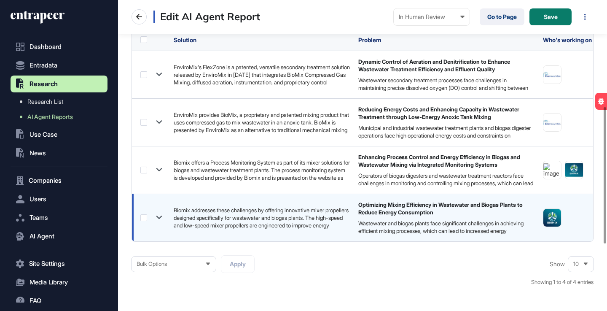
type input "******"
click at [144, 219] on label at bounding box center [143, 217] width 7 height 7
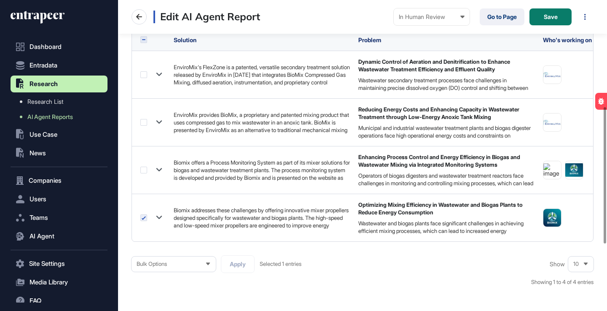
click at [210, 264] on icon at bounding box center [207, 263] width 5 height 5
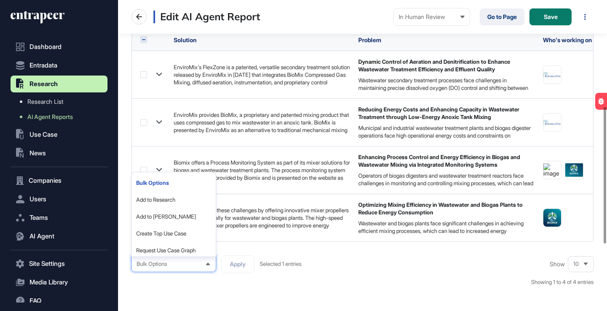
click at [285, 245] on div "Solution List Search ****** Show 10 Solution Problem Who's working on it? Date …" at bounding box center [363, 147] width 462 height 295
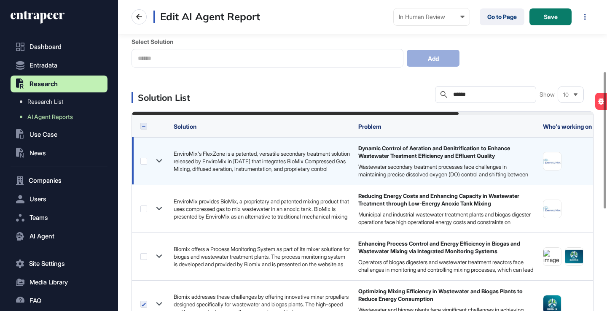
scroll to position [162, 0]
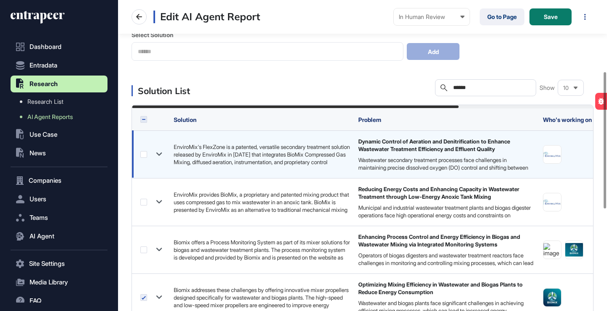
click at [160, 154] on icon at bounding box center [159, 154] width 6 height 3
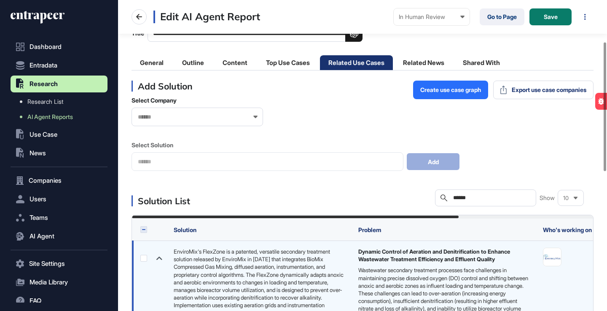
scroll to position [25, 0]
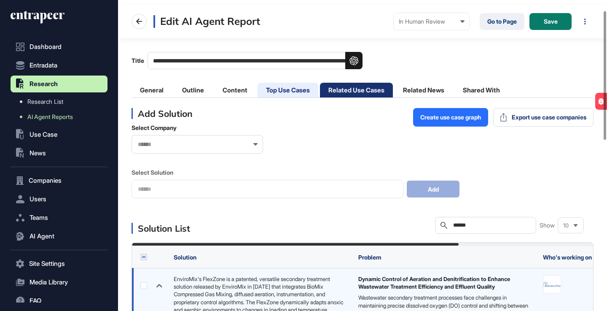
click at [283, 86] on li "Top Use Cases" at bounding box center [288, 90] width 61 height 15
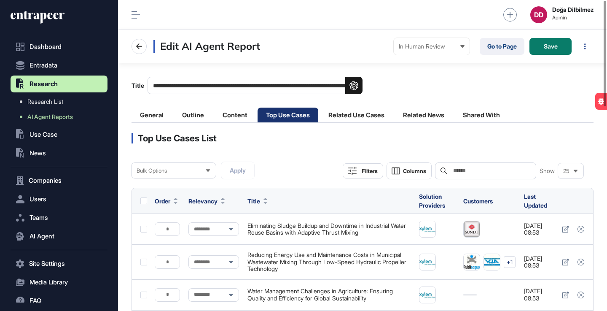
click at [483, 168] on input "text" at bounding box center [492, 170] width 78 height 7
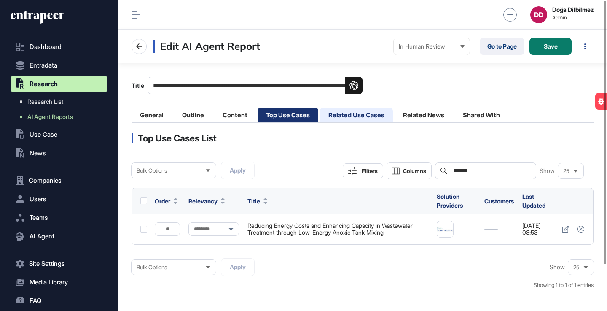
type input "*******"
click at [353, 115] on li "Related Use Cases" at bounding box center [356, 115] width 73 height 15
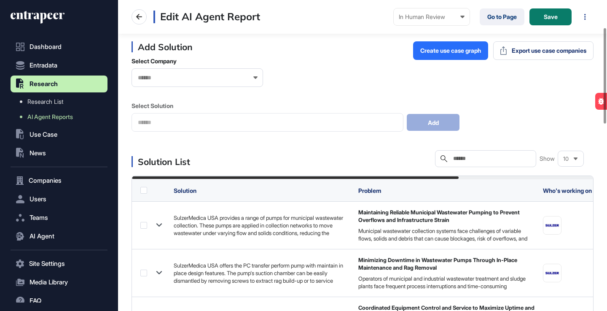
scroll to position [119, 0]
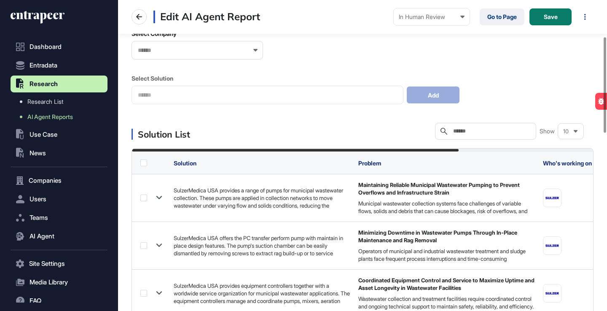
click at [485, 130] on input "text" at bounding box center [492, 131] width 78 height 7
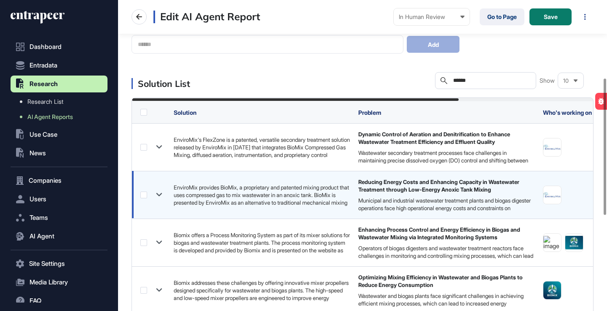
scroll to position [188, 0]
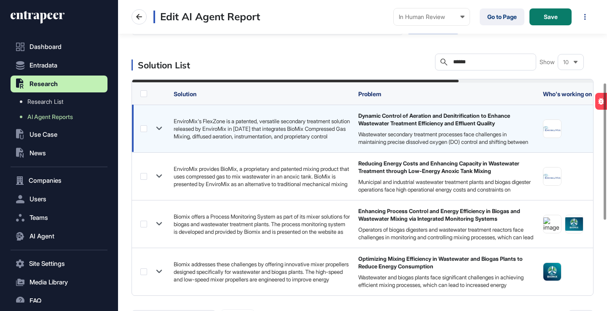
type input "******"
click at [160, 128] on icon at bounding box center [159, 128] width 12 height 12
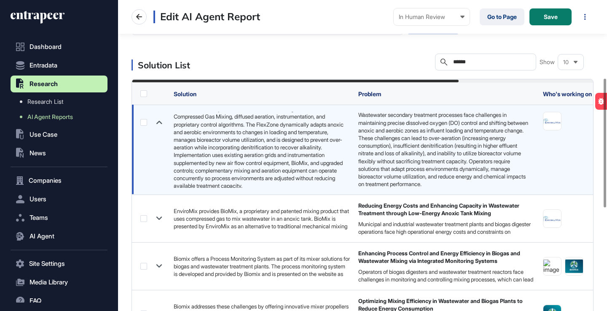
scroll to position [27, 0]
click at [144, 121] on label at bounding box center [143, 122] width 7 height 7
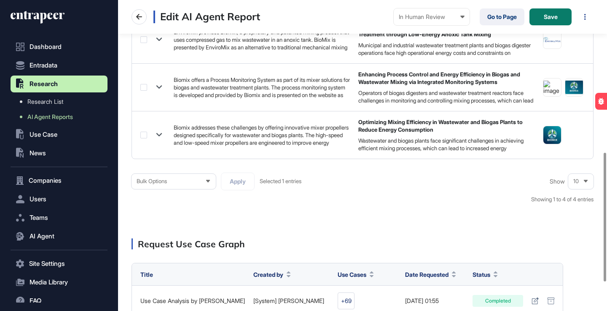
scroll to position [392, 0]
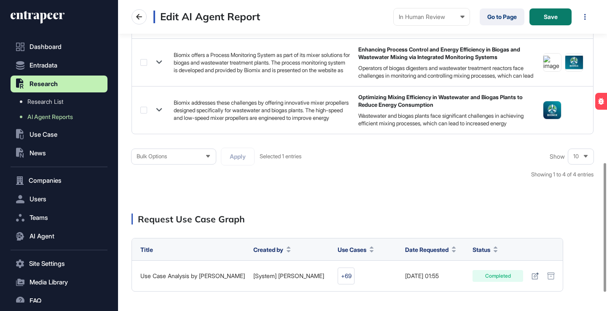
click at [208, 154] on icon at bounding box center [207, 156] width 5 height 5
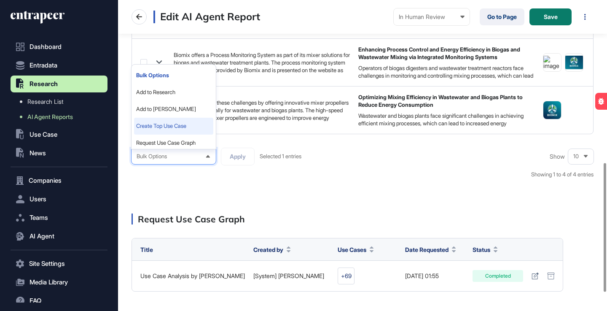
click at [182, 125] on li "Create Top Use Case" at bounding box center [173, 126] width 79 height 17
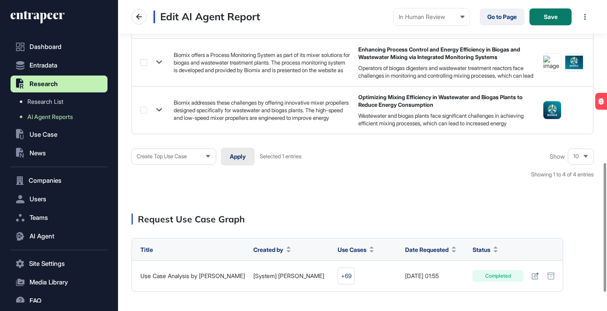
click at [243, 156] on button "Apply" at bounding box center [238, 157] width 34 height 18
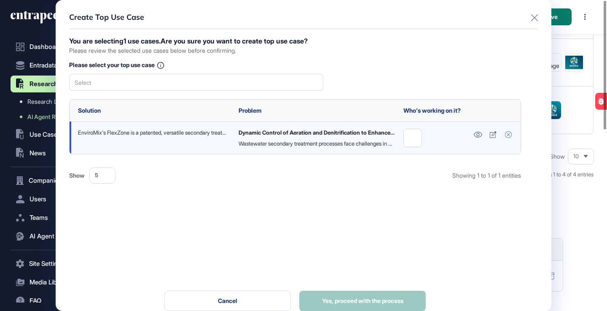
scroll to position [0, 0]
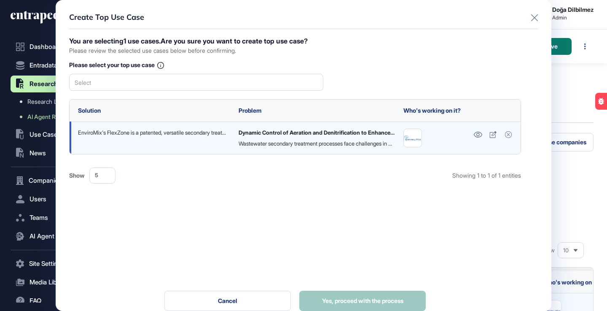
click at [216, 92] on div "You are selecting 1 use cases. Are you sure you want to create top use case? Pl…" at bounding box center [295, 174] width 452 height 273
click at [224, 80] on div "Select" at bounding box center [196, 82] width 254 height 17
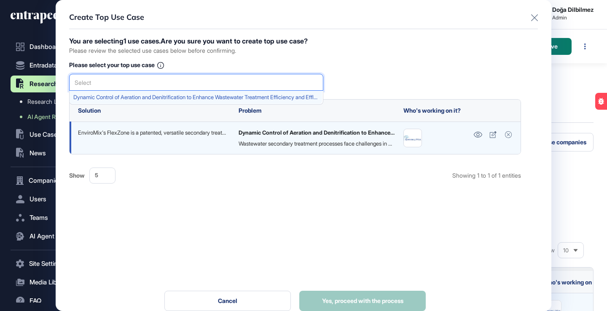
click at [205, 95] on span "Dynamic Control of Aeration and Denitrification to Enhance Wastewater Treatment…" at bounding box center [195, 97] width 245 height 6
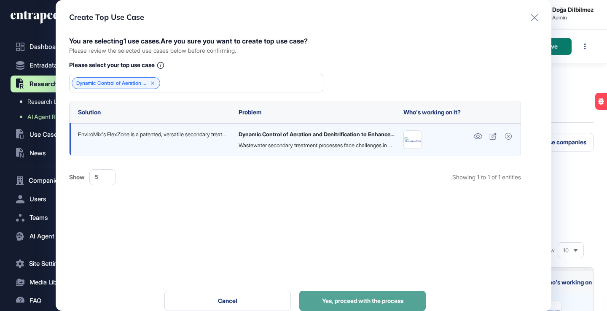
click at [356, 298] on span "Yes, proceed with the process" at bounding box center [362, 301] width 81 height 6
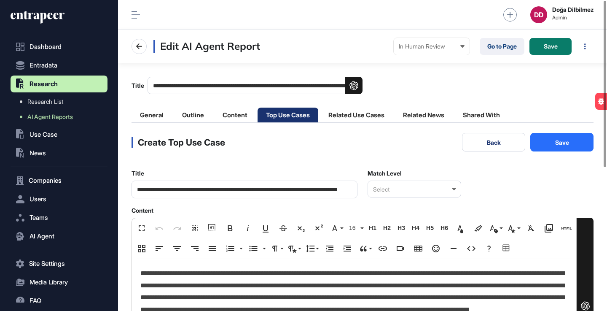
click at [453, 189] on icon at bounding box center [454, 189] width 4 height 3
click at [398, 215] on div "Relevant" at bounding box center [414, 216] width 92 height 13
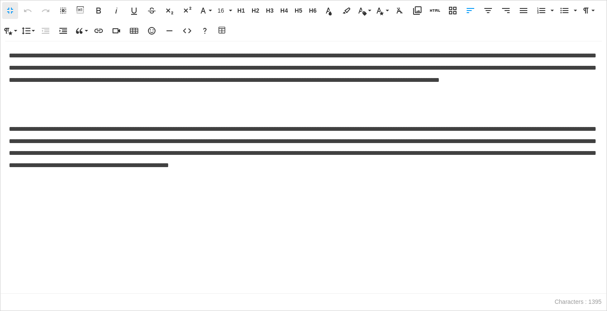
scroll to position [0, 4]
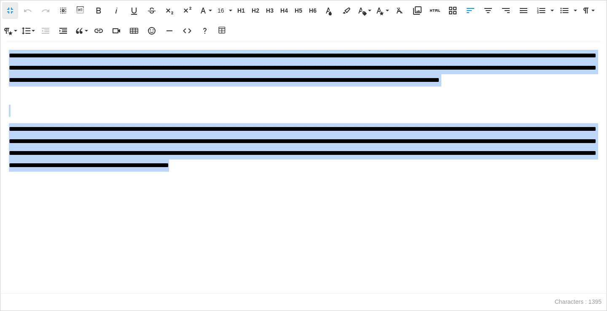
drag, startPoint x: 10, startPoint y: 54, endPoint x: 132, endPoint y: 177, distance: 173.6
click at [133, 178] on div "**********" at bounding box center [303, 167] width 606 height 252
copy div "**********"
click at [84, 105] on p at bounding box center [304, 111] width 590 height 12
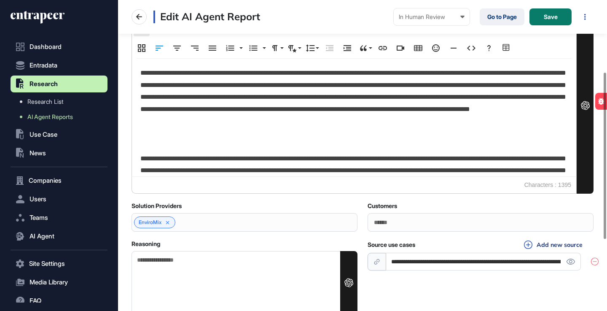
scroll to position [267, 0]
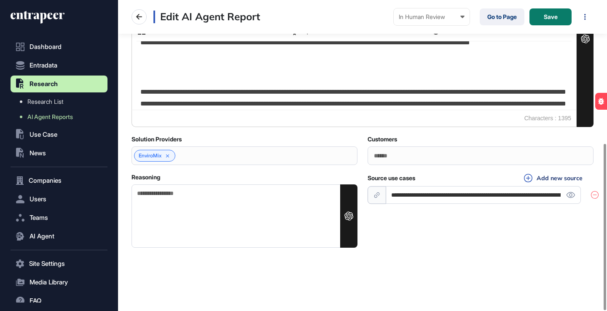
click at [254, 201] on textarea "Reasoning" at bounding box center [245, 215] width 226 height 63
paste textarea "**********"
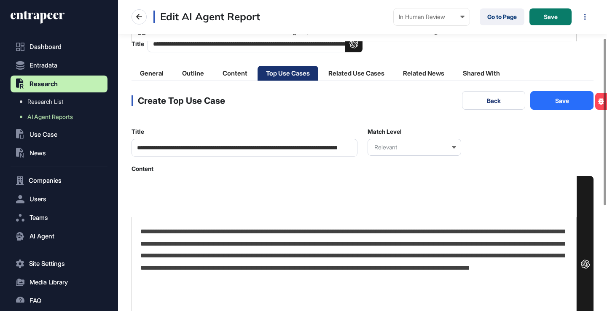
scroll to position [24, 0]
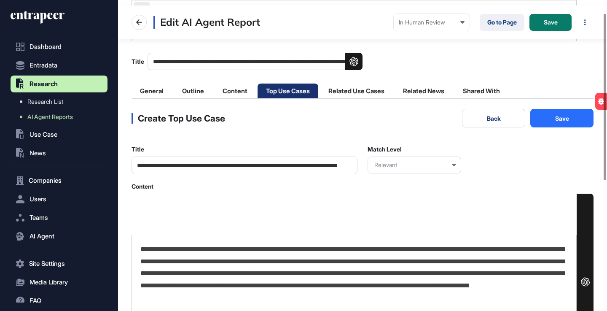
type textarea "**********"
click at [553, 124] on button "Save" at bounding box center [562, 118] width 63 height 19
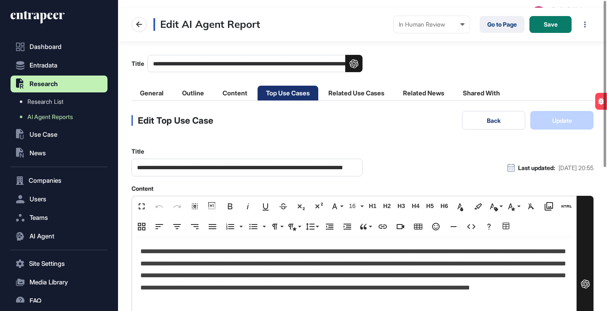
scroll to position [0, 0]
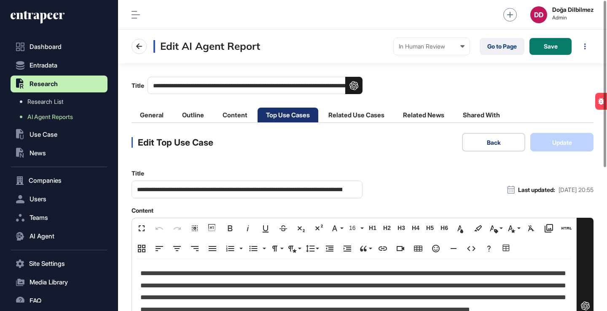
click at [492, 150] on button "Back" at bounding box center [493, 142] width 63 height 19
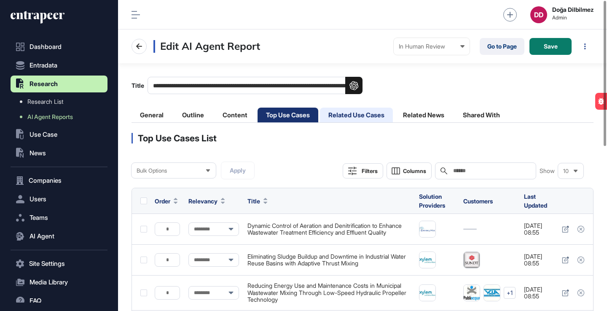
click at [364, 116] on li "Related Use Cases" at bounding box center [356, 115] width 73 height 15
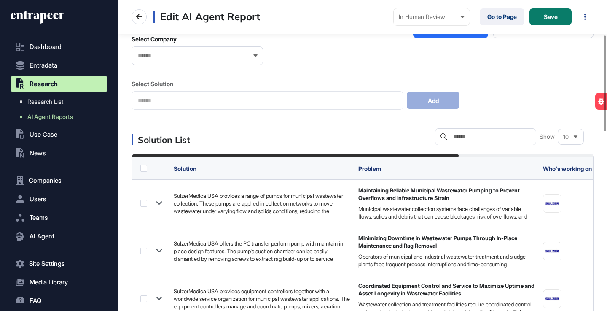
scroll to position [143, 0]
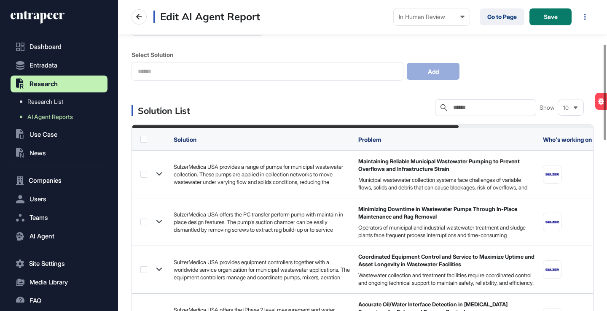
click at [471, 106] on input "text" at bounding box center [492, 107] width 78 height 7
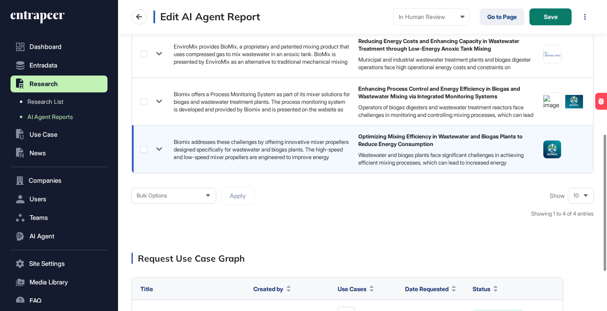
scroll to position [302, 0]
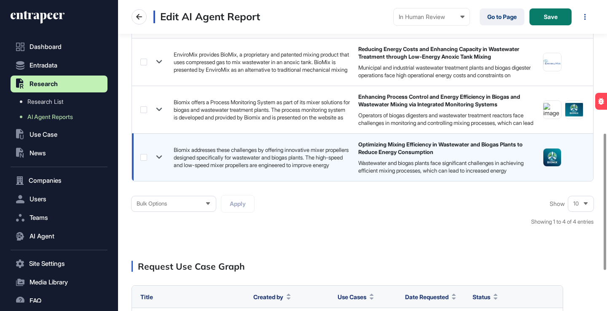
type input "******"
click at [144, 158] on label at bounding box center [143, 157] width 7 height 7
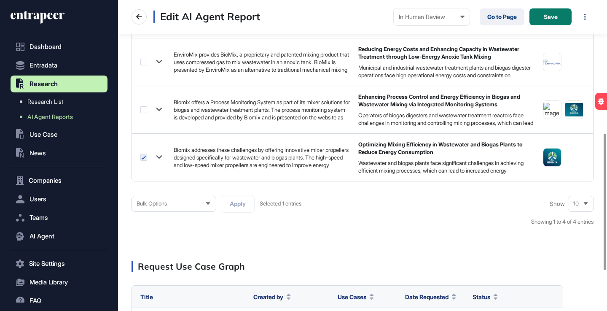
click at [207, 206] on icon at bounding box center [207, 203] width 5 height 5
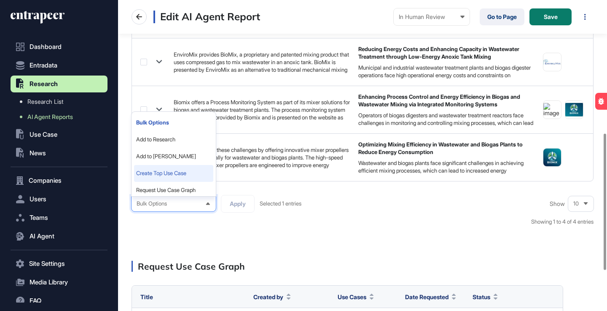
click at [196, 171] on li "Create Top Use Case" at bounding box center [173, 173] width 79 height 17
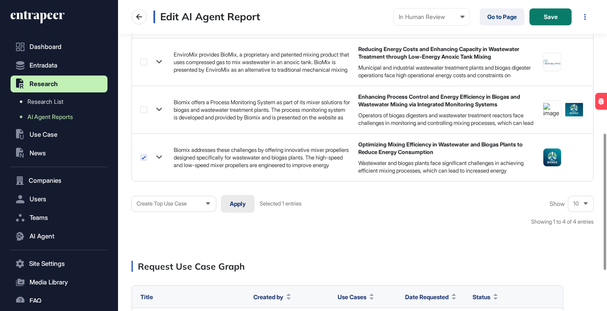
click at [240, 202] on button "Apply" at bounding box center [238, 204] width 34 height 18
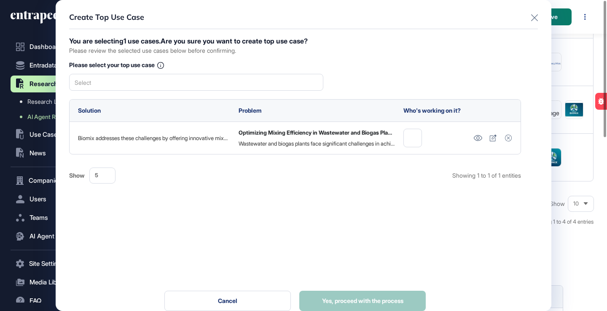
scroll to position [0, 0]
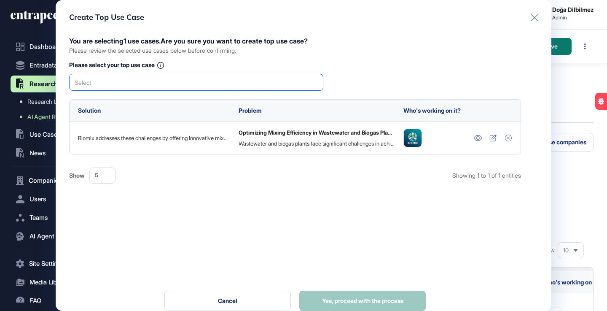
click at [273, 85] on div "Select" at bounding box center [196, 82] width 254 height 17
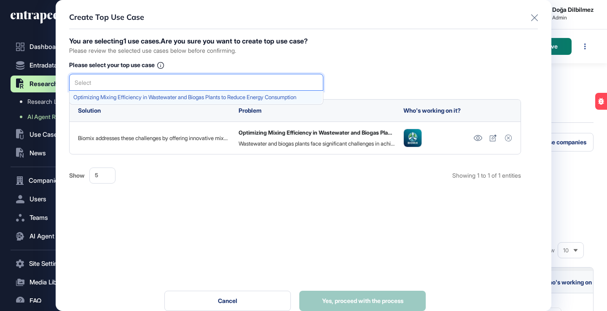
click at [245, 101] on div "Optimizing Mixing Efficiency in Wastewater and Biogas Plants to Reduce Energy C…" at bounding box center [196, 97] width 253 height 13
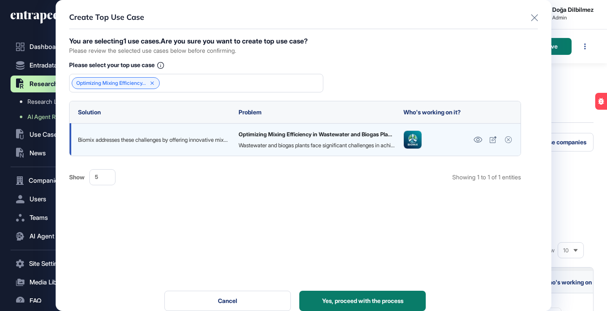
click at [286, 141] on div "Wastewater and biogas plants face significant challenges in achieving efficient…" at bounding box center [317, 145] width 156 height 8
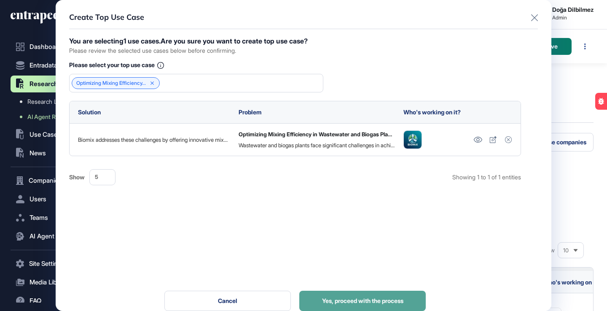
click at [356, 301] on span "Yes, proceed with the process" at bounding box center [362, 301] width 81 height 6
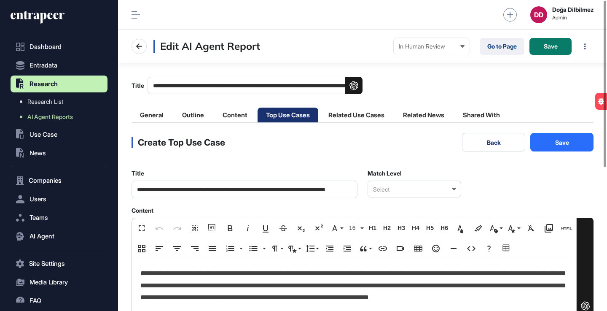
click at [431, 191] on div "Select" at bounding box center [415, 188] width 94 height 17
click at [408, 205] on div "Perfect Match" at bounding box center [414, 203] width 92 height 13
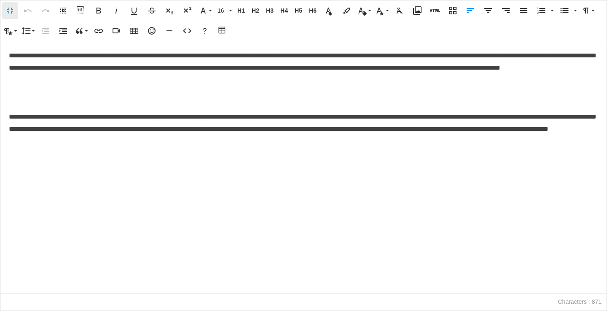
scroll to position [0, 4]
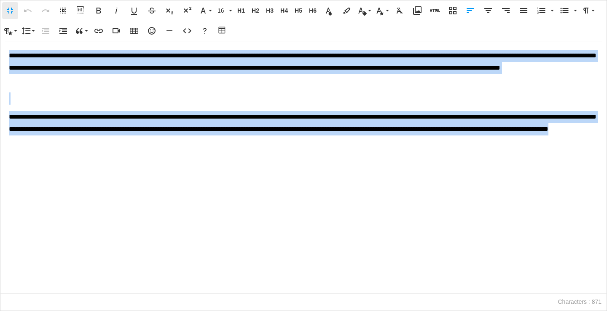
drag, startPoint x: 9, startPoint y: 54, endPoint x: 264, endPoint y: 143, distance: 269.7
click at [264, 144] on div "**********" at bounding box center [303, 167] width 606 height 252
copy div "**********"
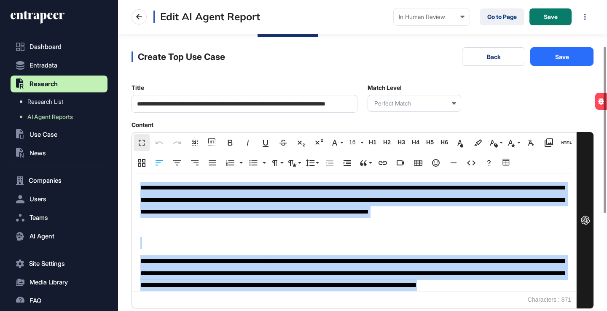
click at [124, 231] on main "**********" at bounding box center [362, 203] width 489 height 451
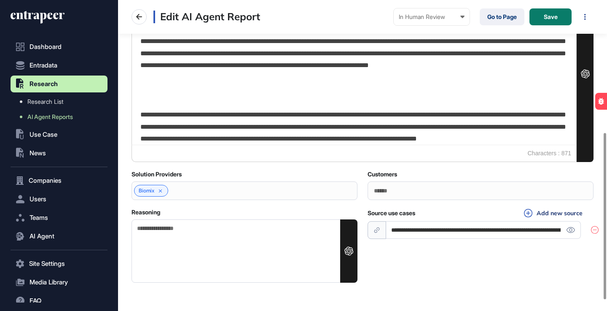
scroll to position [252, 0]
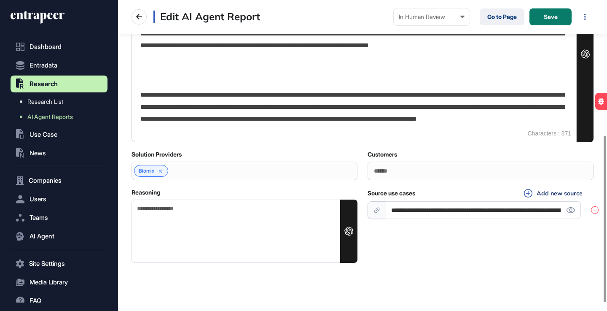
click at [241, 223] on textarea "Reasoning" at bounding box center [245, 230] width 226 height 63
paste textarea "**********"
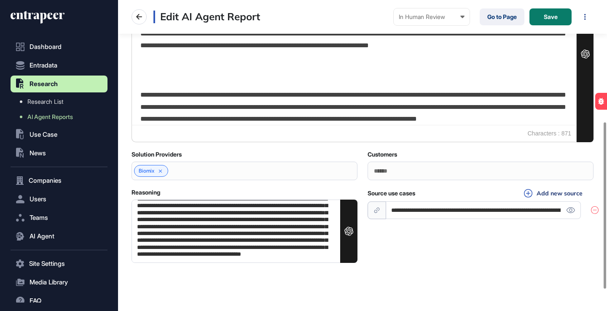
scroll to position [0, 0]
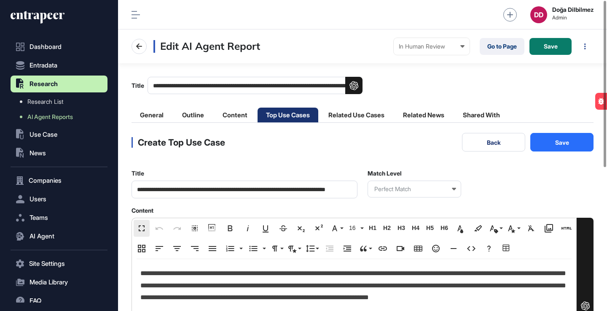
type textarea "**********"
click at [565, 143] on button "Save" at bounding box center [562, 142] width 63 height 19
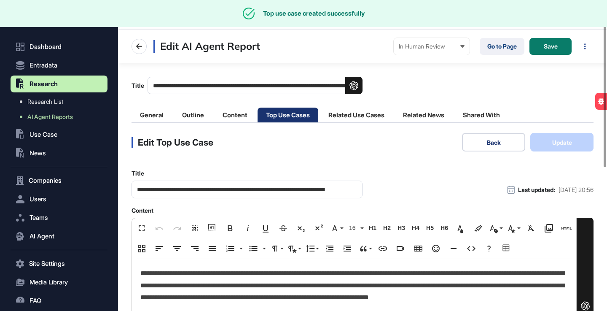
click at [490, 147] on button "Back" at bounding box center [493, 142] width 63 height 19
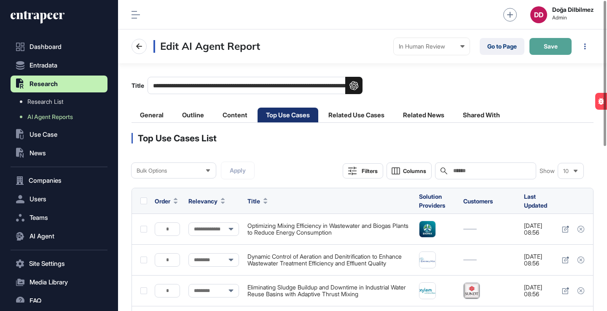
click at [549, 53] on button "Save" at bounding box center [551, 46] width 42 height 17
click at [509, 48] on link "Go to Page" at bounding box center [502, 46] width 45 height 17
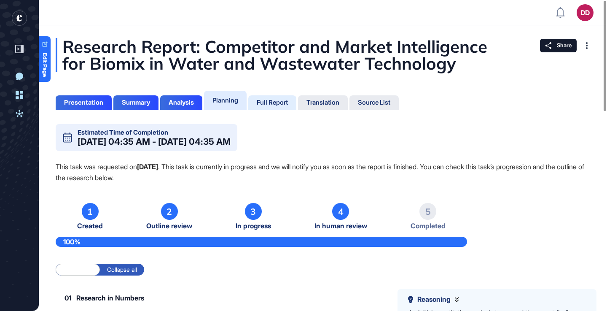
click at [277, 102] on div "Full Report" at bounding box center [272, 103] width 31 height 8
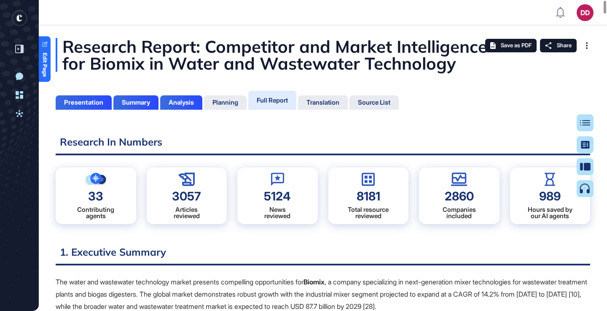
scroll to position [4, 0]
click at [583, 123] on div at bounding box center [588, 122] width 17 height 17
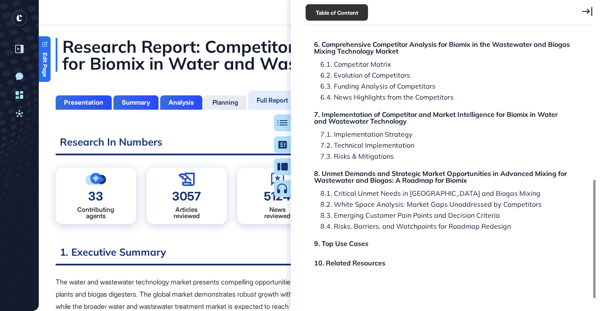
scroll to position [337, 0]
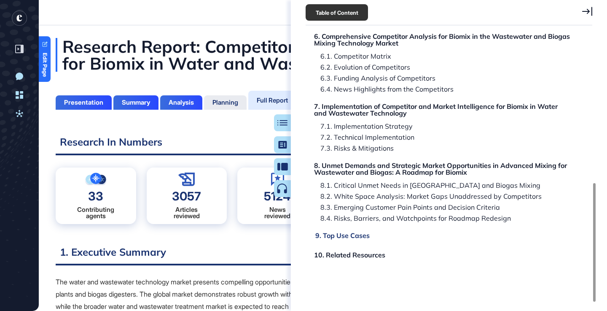
click at [359, 237] on div "9. Top Use Cases" at bounding box center [342, 235] width 54 height 7
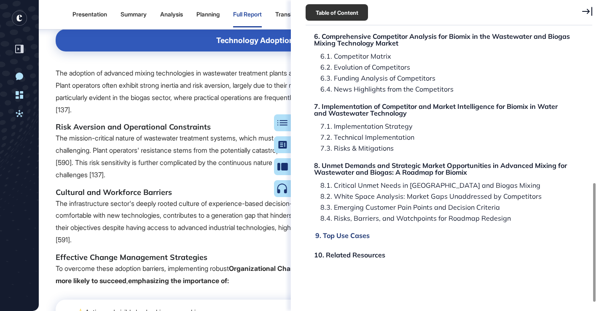
scroll to position [66748, 0]
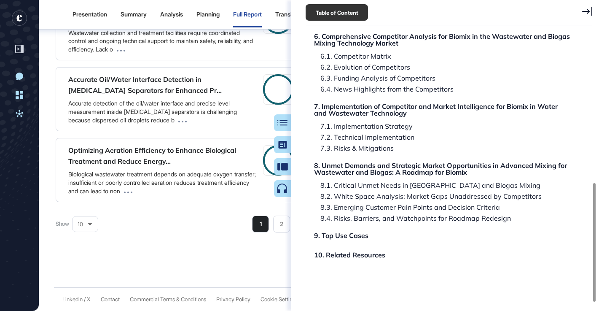
click at [591, 12] on icon at bounding box center [587, 11] width 10 height 9
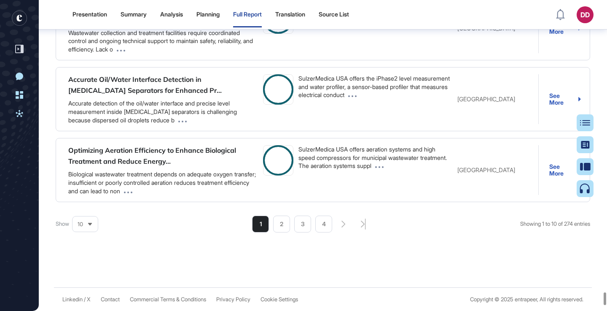
scroll to position [66767, 0]
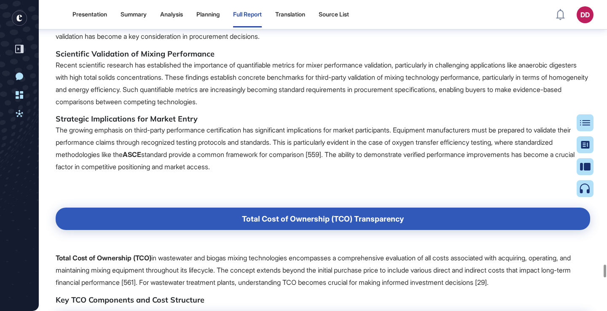
scroll to position [60362, 0]
